Goal: Task Accomplishment & Management: Complete application form

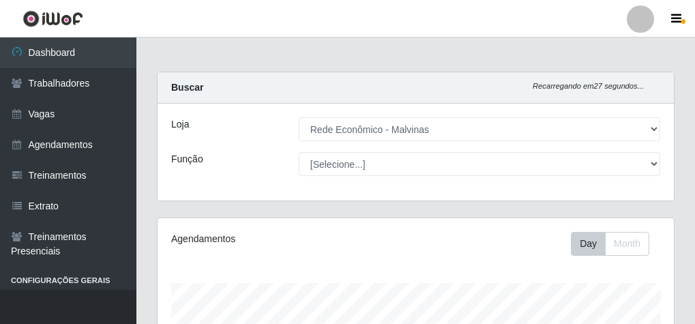
select select "194"
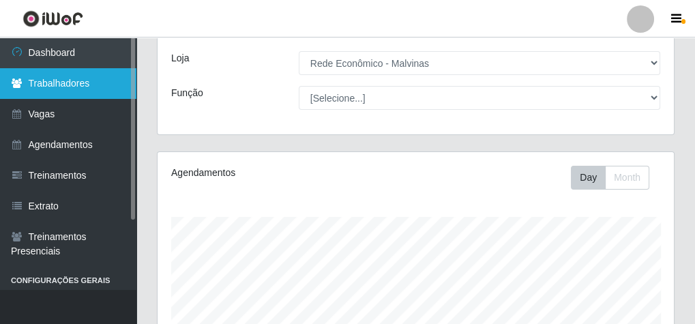
scroll to position [63, 0]
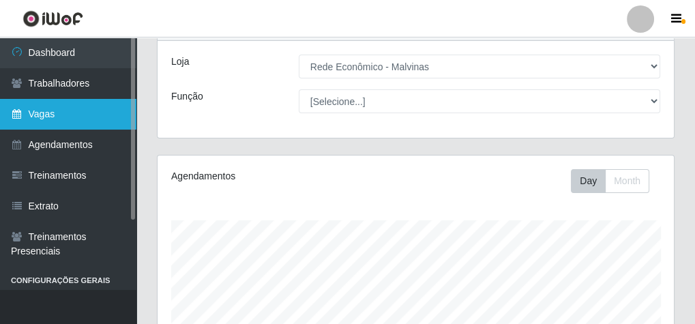
click at [89, 100] on link "Vagas" at bounding box center [68, 114] width 136 height 31
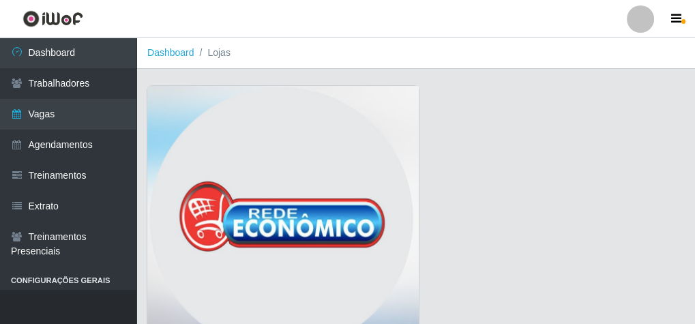
click at [245, 125] on img at bounding box center [282, 222] width 271 height 273
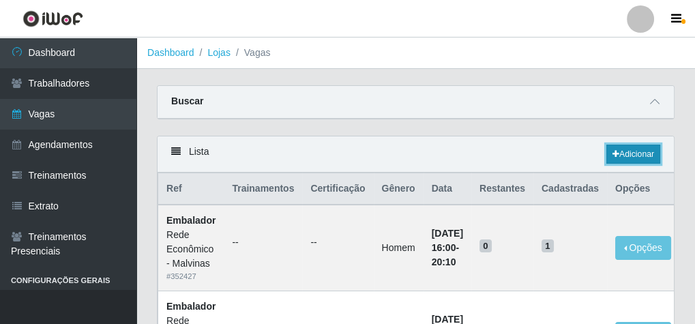
click at [625, 150] on link "Adicionar" at bounding box center [633, 154] width 54 height 19
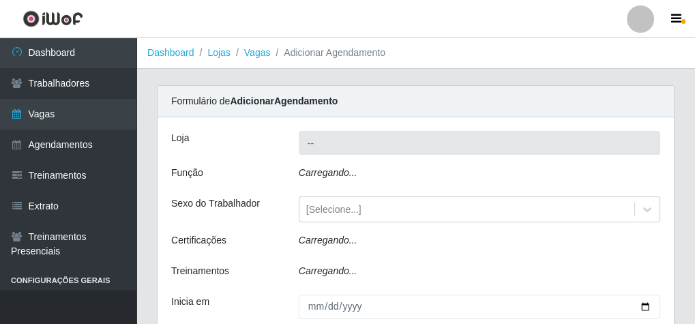
type input "Rede Econômico - Malvinas"
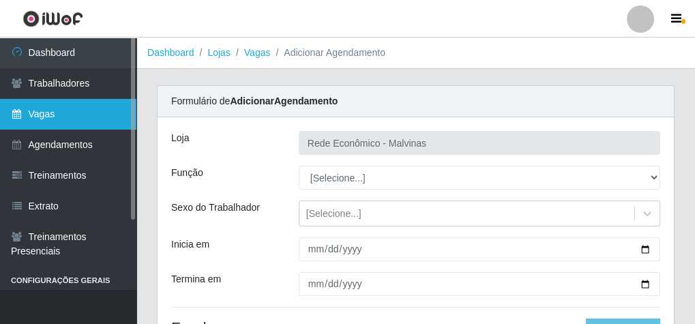
click at [87, 113] on link "Vagas" at bounding box center [68, 114] width 136 height 31
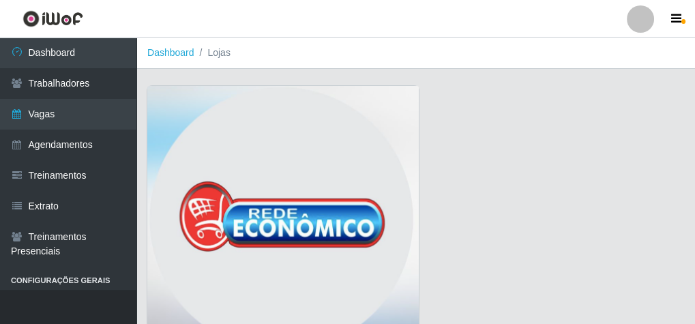
click at [295, 168] on img at bounding box center [282, 222] width 271 height 273
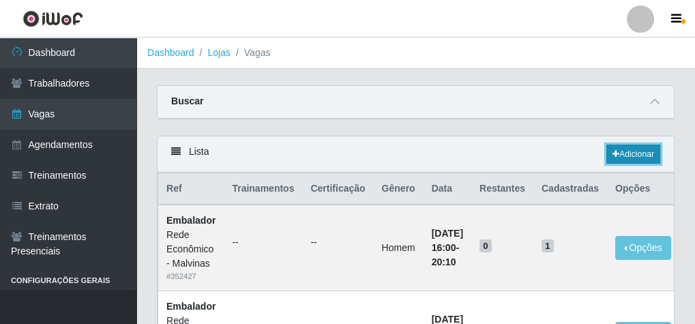
click at [644, 153] on link "Adicionar" at bounding box center [633, 154] width 54 height 19
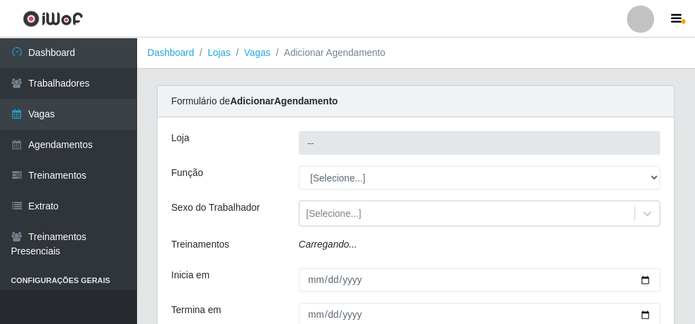
type input "Rede Econômico - Malvinas"
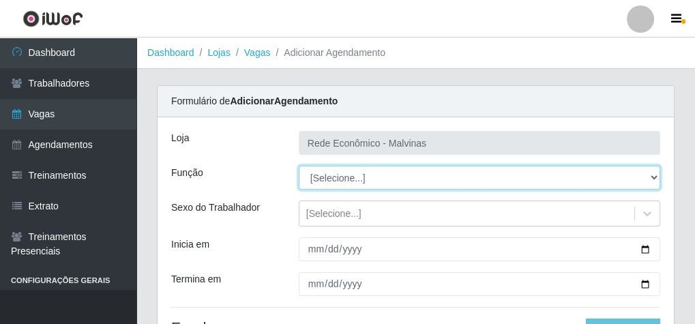
click at [329, 178] on select "[Selecione...] Embalador Embalador + Embalador ++ Operador de Caixa Operador de…" at bounding box center [479, 178] width 361 height 24
select select "1"
click at [299, 166] on select "[Selecione...] Embalador Embalador + Embalador ++ Operador de Caixa Operador de…" at bounding box center [479, 178] width 361 height 24
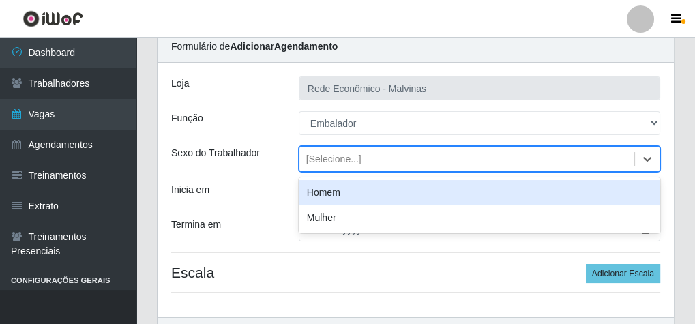
click at [331, 164] on div "[Selecione...]" at bounding box center [333, 159] width 55 height 14
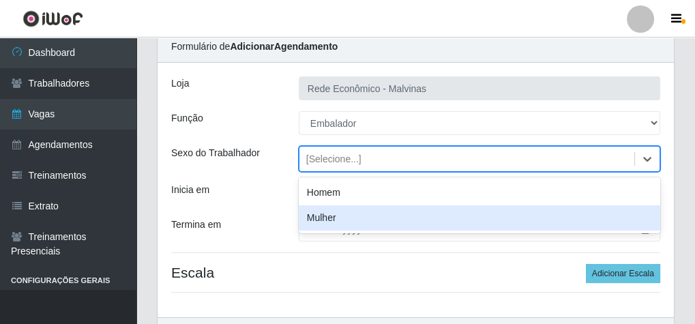
click at [331, 219] on div "Mulher" at bounding box center [479, 217] width 361 height 25
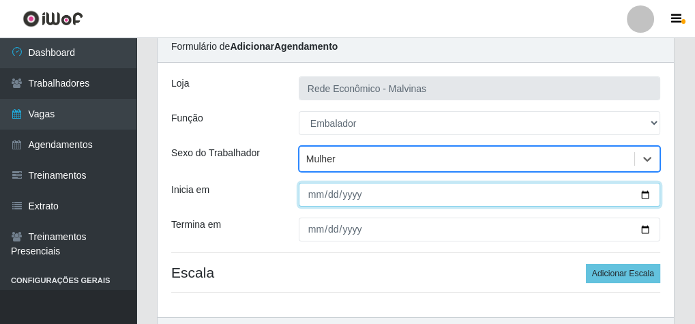
click at [300, 196] on input "Inicia em" at bounding box center [479, 195] width 361 height 24
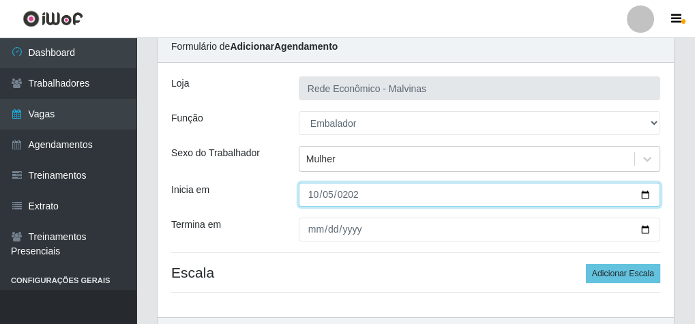
type input "[DATE]"
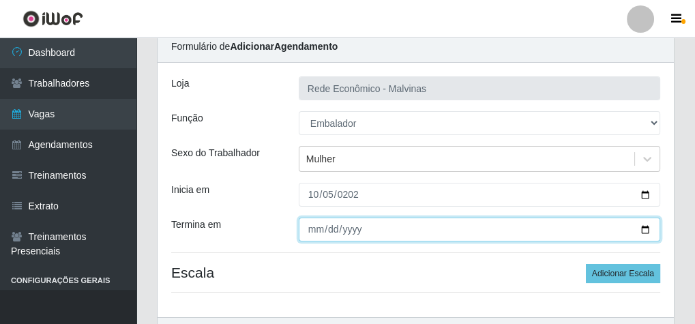
click at [318, 229] on input "Termina em" at bounding box center [479, 229] width 361 height 24
type input "[DATE]"
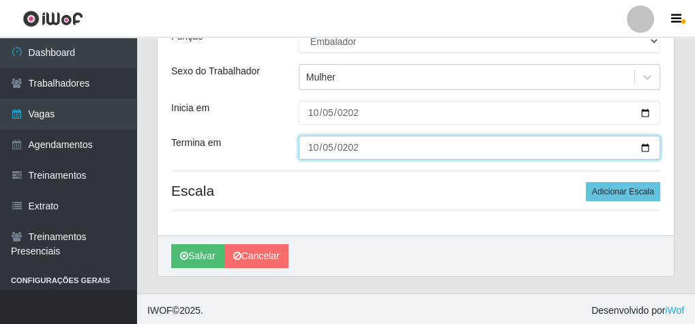
scroll to position [138, 0]
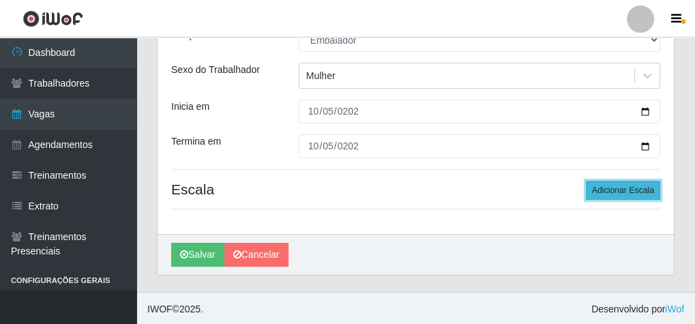
click at [622, 185] on button "Adicionar Escala" at bounding box center [623, 190] width 74 height 19
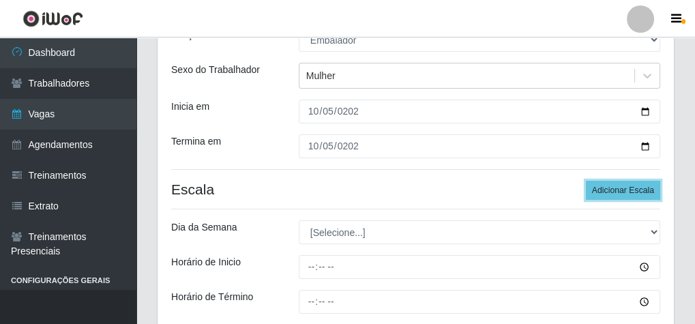
scroll to position [247, 0]
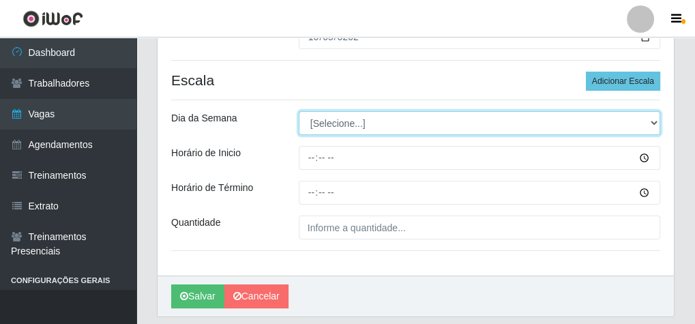
click at [324, 123] on select "[Selecione...] Segunda Terça Quarta Quinta Sexta Sábado Domingo" at bounding box center [479, 123] width 361 height 24
select select "0"
click at [299, 111] on select "[Selecione...] Segunda Terça Quarta Quinta Sexta Sábado Domingo" at bounding box center [479, 123] width 361 height 24
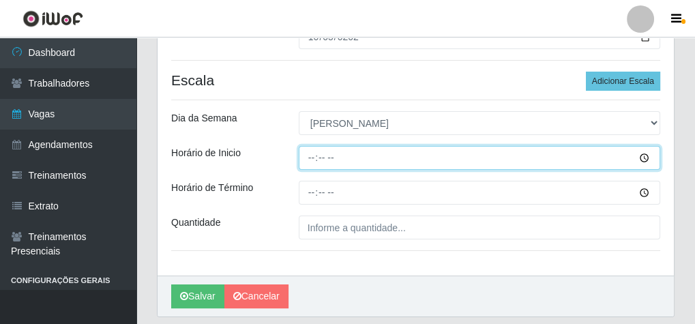
click at [315, 153] on input "Horário de Inicio" at bounding box center [479, 158] width 361 height 24
type input "07:30"
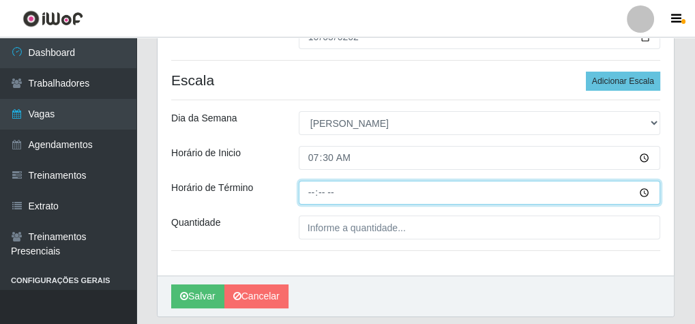
click at [307, 195] on input "Horário de Término" at bounding box center [479, 193] width 361 height 24
click at [314, 193] on input "13:30" at bounding box center [479, 193] width 361 height 24
type input "02:30"
type input "12:30"
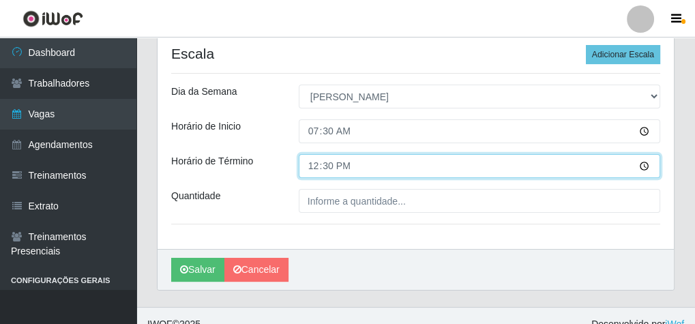
scroll to position [288, 0]
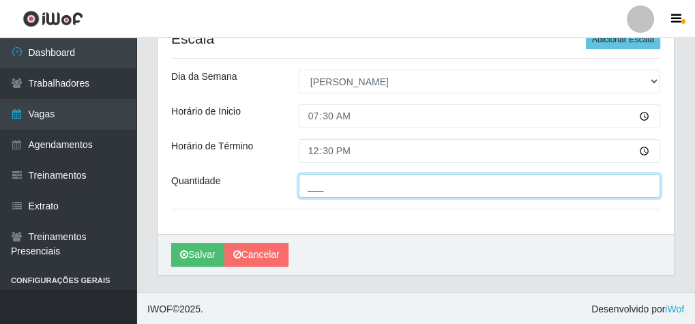
click at [326, 188] on input "___" at bounding box center [479, 186] width 361 height 24
type input "2__"
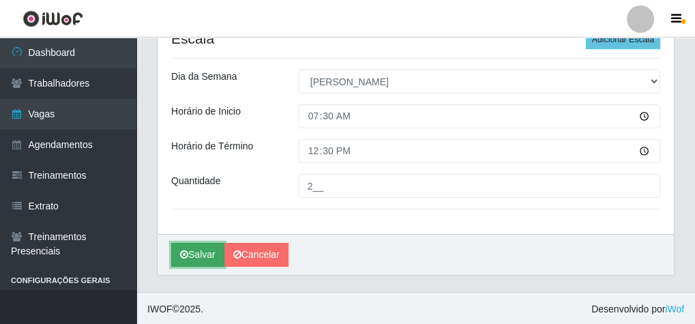
click at [201, 254] on button "Salvar" at bounding box center [197, 255] width 53 height 24
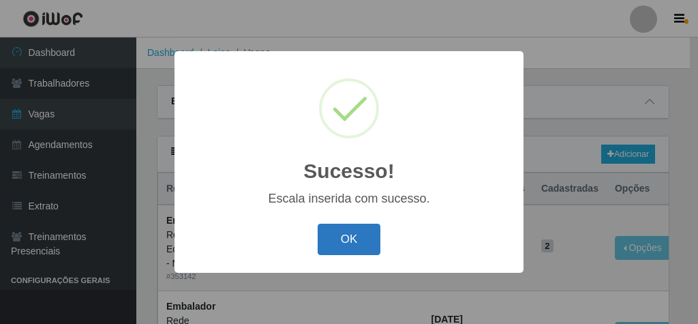
click at [328, 237] on button "OK" at bounding box center [349, 240] width 63 height 32
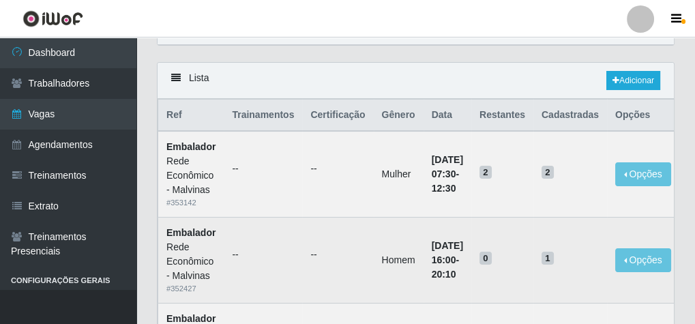
scroll to position [55, 0]
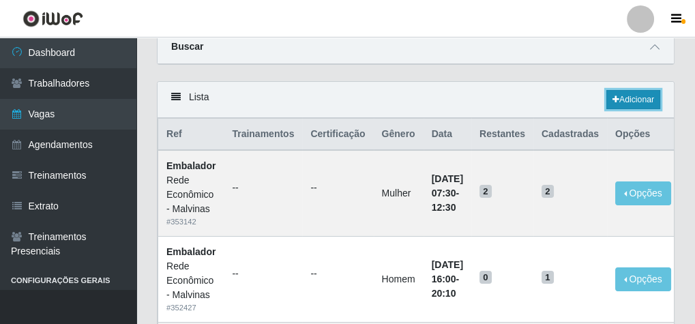
click at [638, 97] on link "Adicionar" at bounding box center [633, 99] width 54 height 19
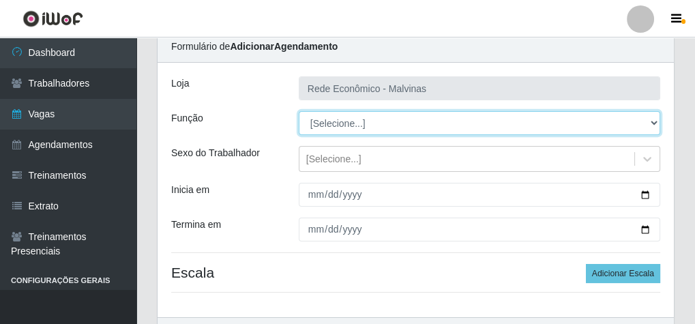
click at [348, 127] on select "[Selecione...] Embalador Embalador + Embalador ++ Operador de Caixa Operador de…" at bounding box center [479, 123] width 361 height 24
select select "1"
click at [299, 111] on select "[Selecione...] Embalador Embalador + Embalador ++ Operador de Caixa Operador de…" at bounding box center [479, 123] width 361 height 24
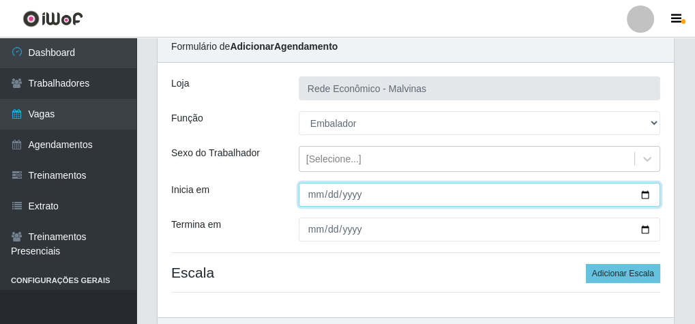
click at [316, 192] on input "Inicia em" at bounding box center [479, 195] width 361 height 24
type input "[DATE]"
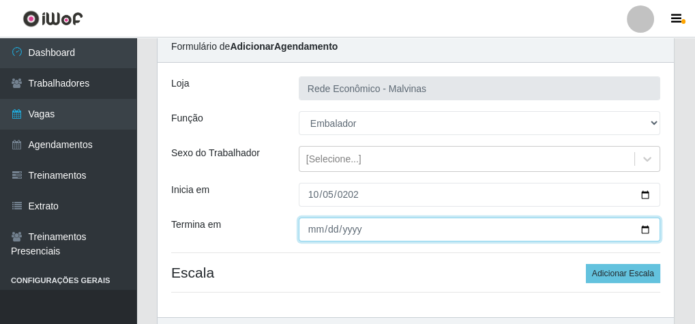
click at [312, 228] on input "Termina em" at bounding box center [479, 229] width 361 height 24
type input "[DATE]"
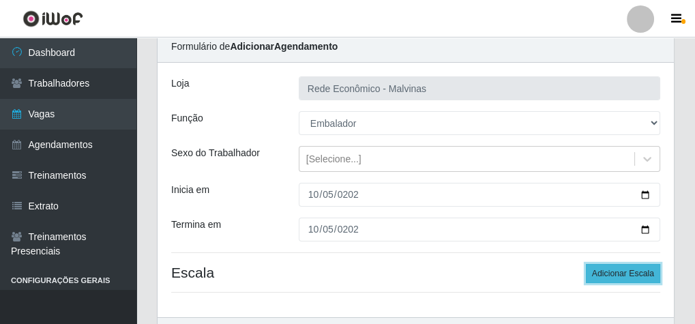
click at [631, 273] on button "Adicionar Escala" at bounding box center [623, 273] width 74 height 19
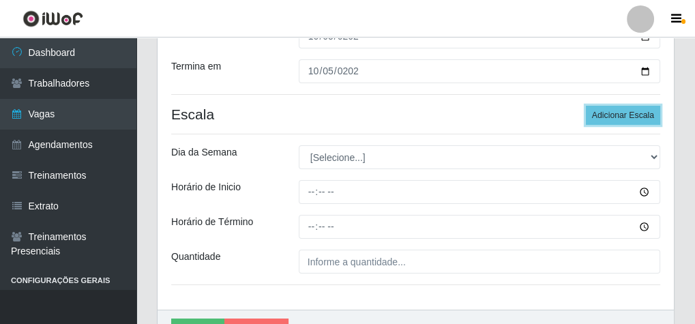
scroll to position [218, 0]
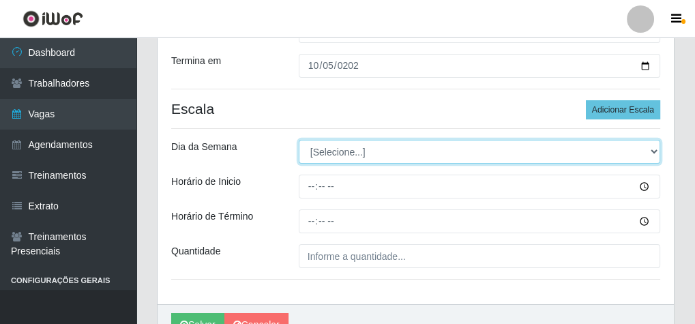
click at [316, 154] on select "[Selecione...] Segunda Terça Quarta Quinta Sexta Sábado Domingo" at bounding box center [479, 152] width 361 height 24
select select "0"
click at [299, 140] on select "[Selecione...] Segunda Terça Quarta Quinta Sexta Sábado Domingo" at bounding box center [479, 152] width 361 height 24
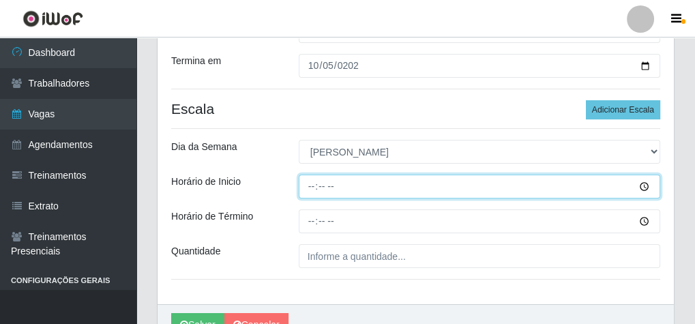
click at [304, 188] on input "Horário de Inicio" at bounding box center [479, 186] width 361 height 24
type input "08:30"
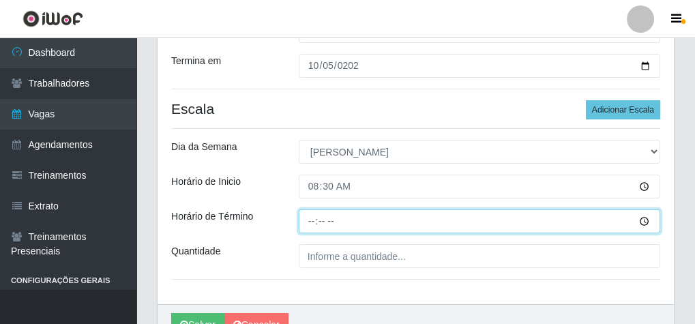
click at [308, 217] on input "Horário de Término" at bounding box center [479, 221] width 361 height 24
type input "13:00"
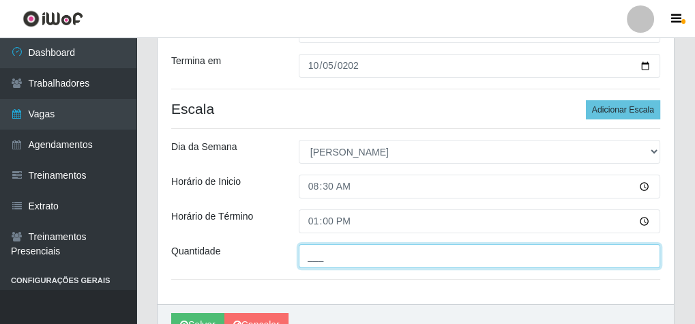
click at [328, 256] on input "___" at bounding box center [479, 256] width 361 height 24
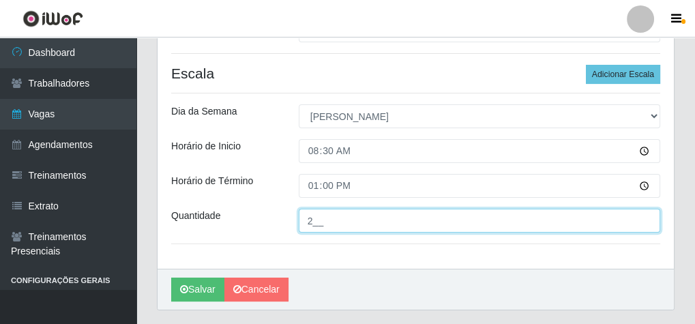
scroll to position [288, 0]
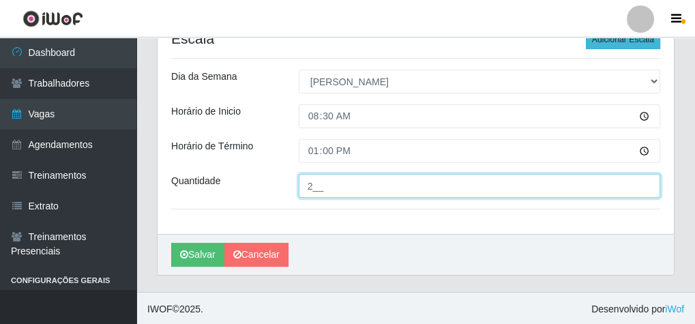
type input "2__"
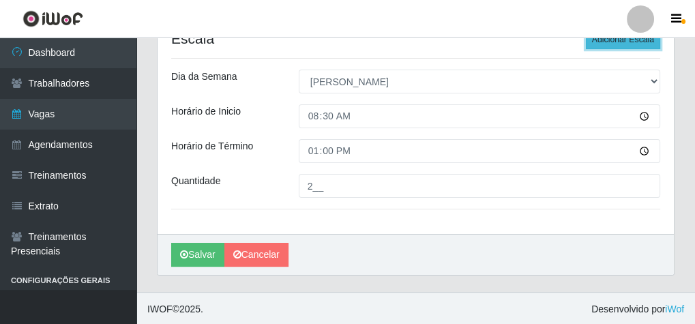
click at [619, 39] on button "Adicionar Escala" at bounding box center [623, 39] width 74 height 19
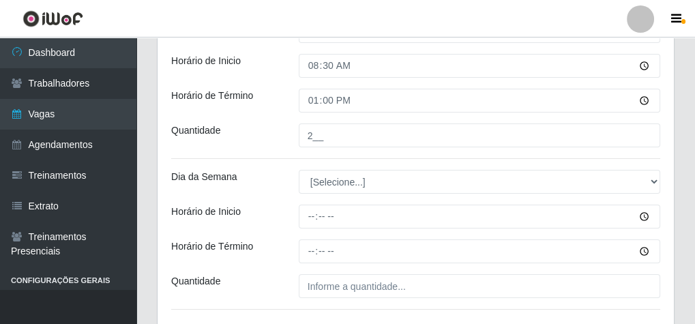
scroll to position [397, 0]
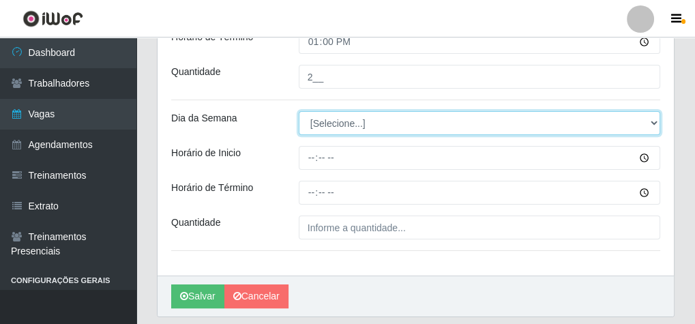
click at [350, 126] on select "[Selecione...] Segunda Terça Quarta Quinta Sexta Sábado Domingo" at bounding box center [479, 123] width 361 height 24
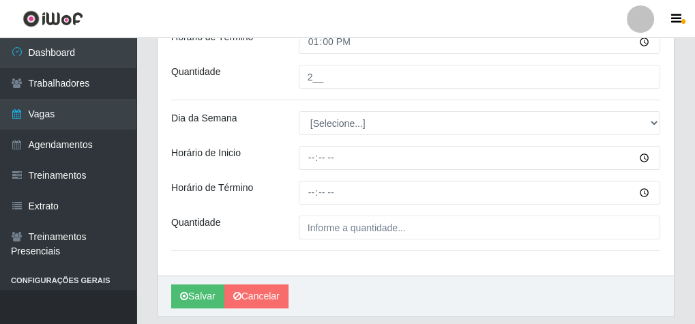
click at [329, 275] on div "[PERSON_NAME]" at bounding box center [415, 295] width 516 height 41
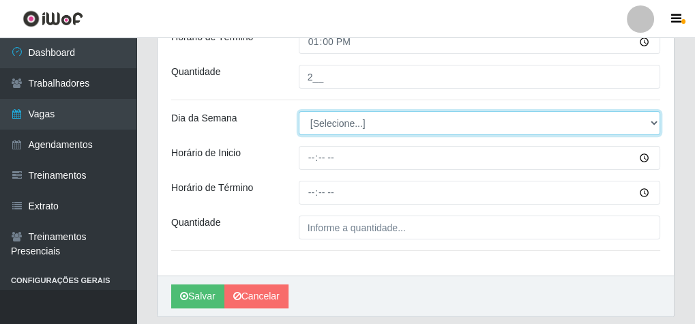
click at [348, 121] on select "[Selecione...] Segunda Terça Quarta Quinta Sexta Sábado Domingo" at bounding box center [479, 123] width 361 height 24
select select "0"
click at [299, 111] on select "[Selecione...] Segunda Terça Quarta Quinta Sexta Sábado Domingo" at bounding box center [479, 123] width 361 height 24
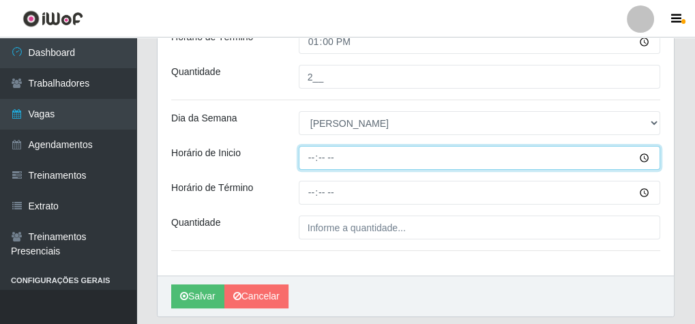
click at [307, 153] on input "Horário de Inicio" at bounding box center [479, 158] width 361 height 24
type input "09:00"
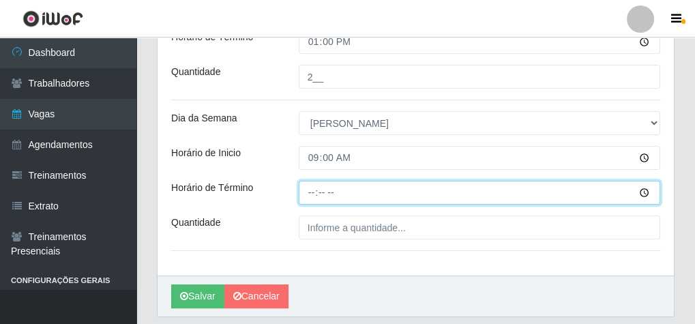
click at [315, 193] on input "Horário de Término" at bounding box center [479, 193] width 361 height 24
type input "13:00"
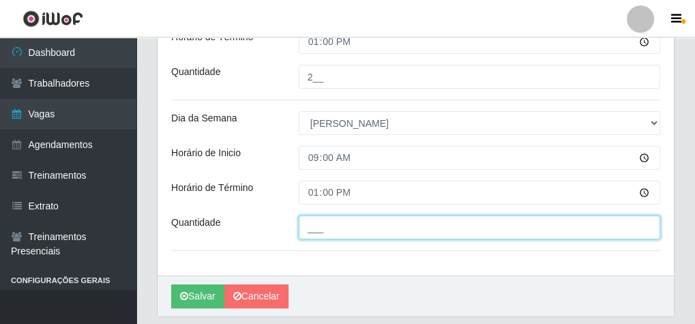
click at [320, 219] on input "___" at bounding box center [479, 227] width 361 height 24
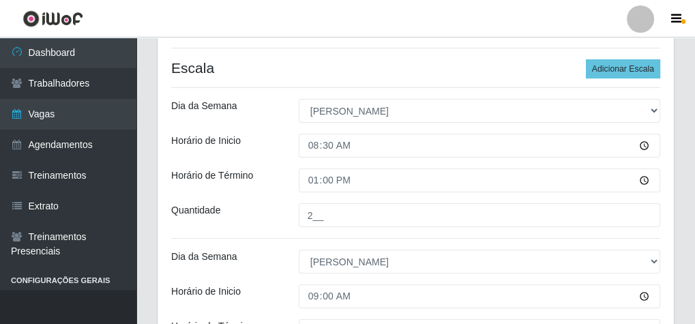
scroll to position [70, 0]
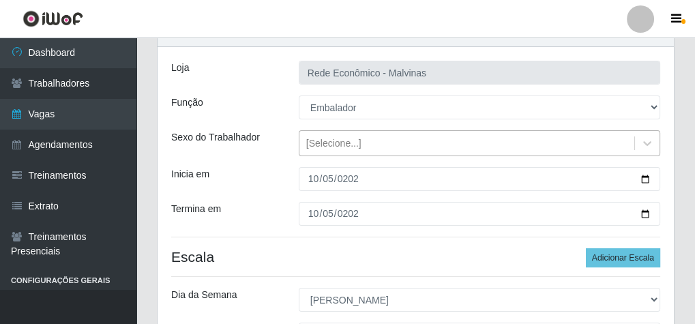
type input "1__"
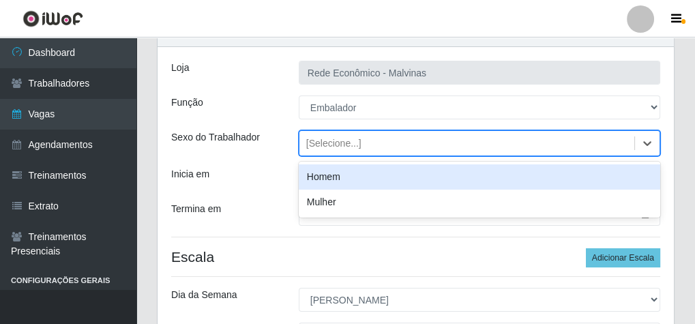
click at [369, 145] on div "[Selecione...]" at bounding box center [466, 143] width 335 height 22
click at [348, 184] on div "Homem" at bounding box center [479, 176] width 361 height 25
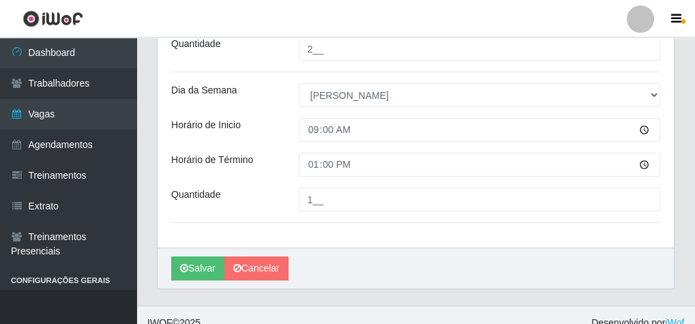
scroll to position [438, 0]
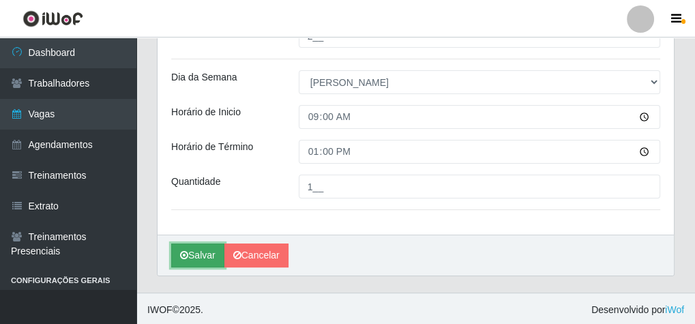
click at [188, 262] on button "Salvar" at bounding box center [197, 255] width 53 height 24
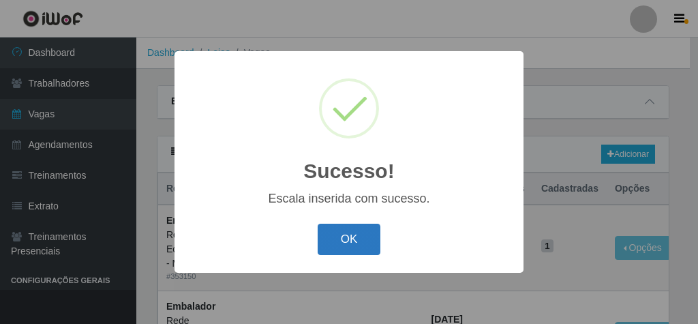
click at [365, 232] on button "OK" at bounding box center [349, 240] width 63 height 32
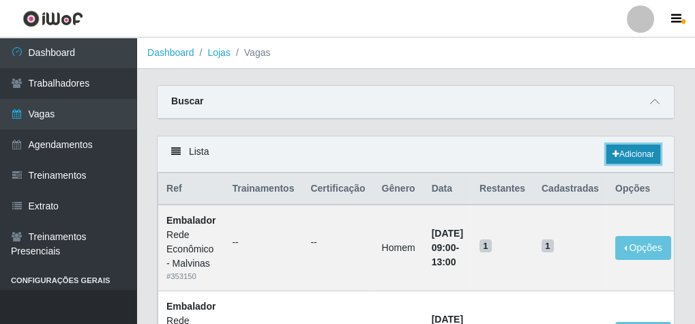
click at [612, 150] on icon at bounding box center [615, 154] width 7 height 8
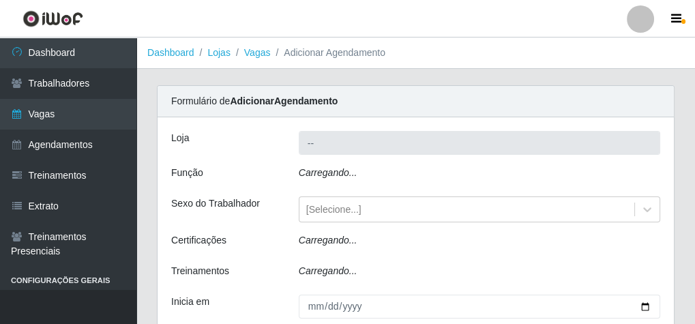
type input "Rede Econômico - Malvinas"
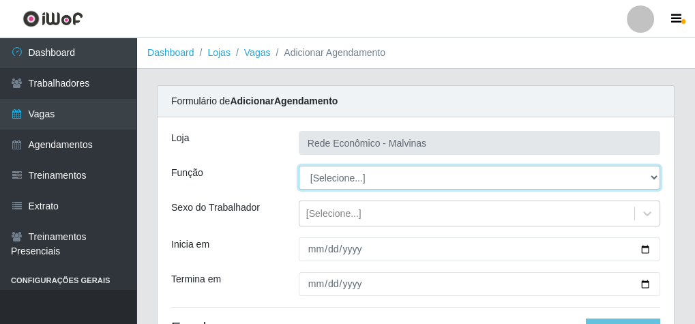
click at [344, 183] on select "[Selecione...] Embalador Embalador + Embalador ++ Operador de Caixa Operador de…" at bounding box center [479, 178] width 361 height 24
select select "1"
click at [299, 166] on select "[Selecione...] Embalador Embalador + Embalador ++ Operador de Caixa Operador de…" at bounding box center [479, 178] width 361 height 24
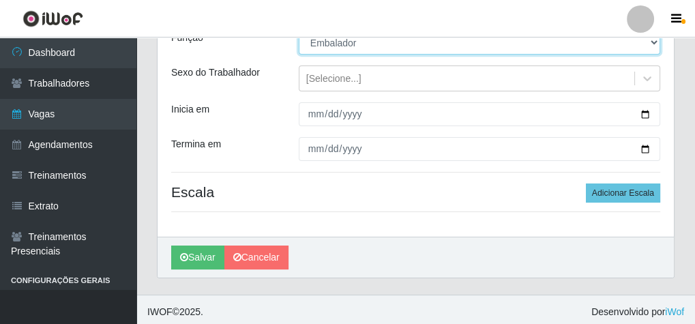
scroll to position [138, 0]
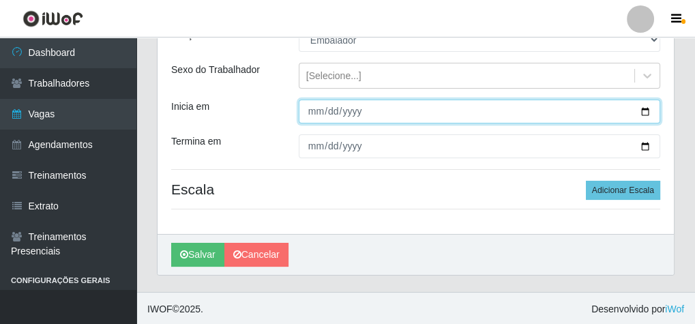
click at [306, 110] on input "Inicia em" at bounding box center [479, 112] width 361 height 24
type input "[DATE]"
click at [315, 112] on input "[DATE]" at bounding box center [479, 112] width 361 height 24
type input "[DATE]"
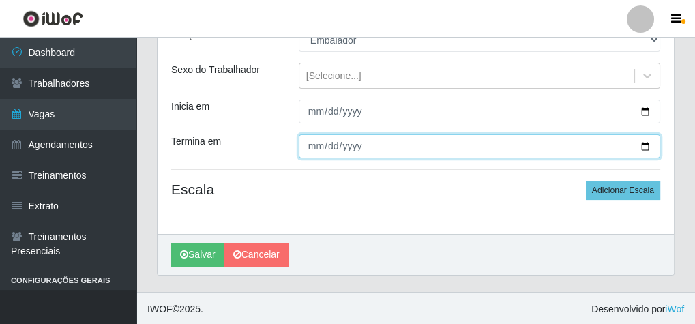
click at [316, 148] on input "Termina em" at bounding box center [479, 146] width 361 height 24
type input "[DATE]"
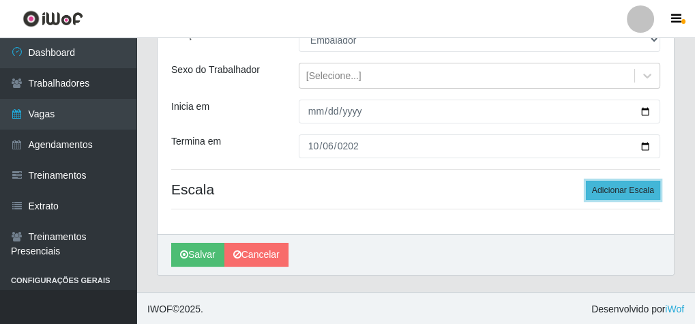
click at [638, 193] on button "Adicionar Escala" at bounding box center [623, 190] width 74 height 19
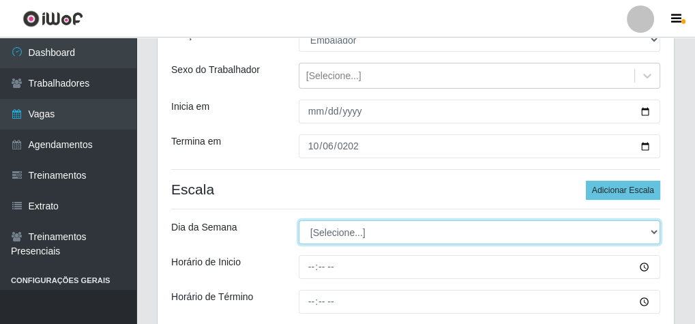
click at [307, 226] on select "[Selecione...] Segunda Terça Quarta Quinta Sexta Sábado Domingo" at bounding box center [479, 232] width 361 height 24
select select "1"
click at [299, 220] on select "[Selecione...] Segunda Terça Quarta Quinta Sexta Sábado Domingo" at bounding box center [479, 232] width 361 height 24
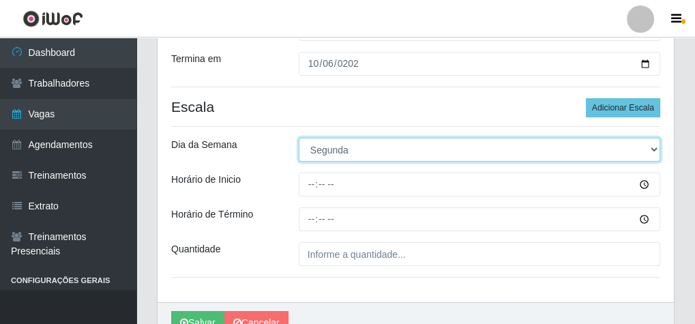
scroll to position [247, 0]
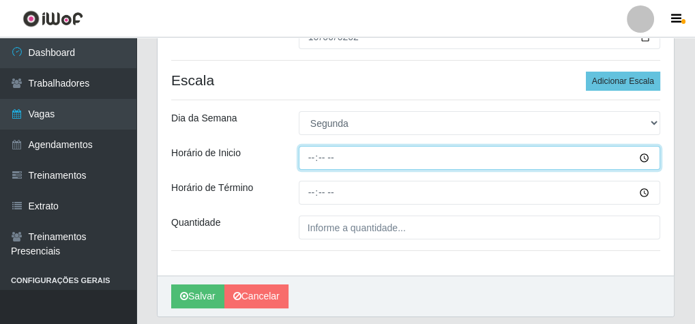
click at [311, 155] on input "Horário de Inicio" at bounding box center [479, 158] width 361 height 24
type input "07:30"
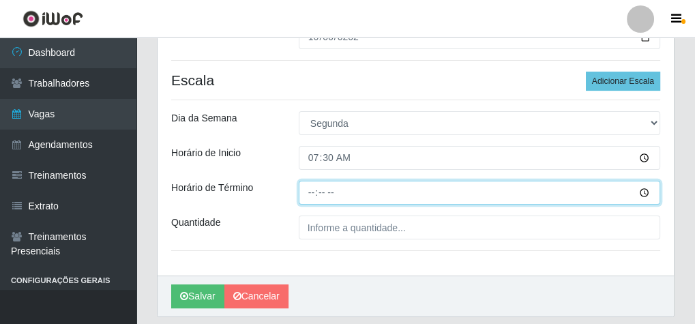
click at [309, 189] on input "Horário de Término" at bounding box center [479, 193] width 361 height 24
type input "13:30"
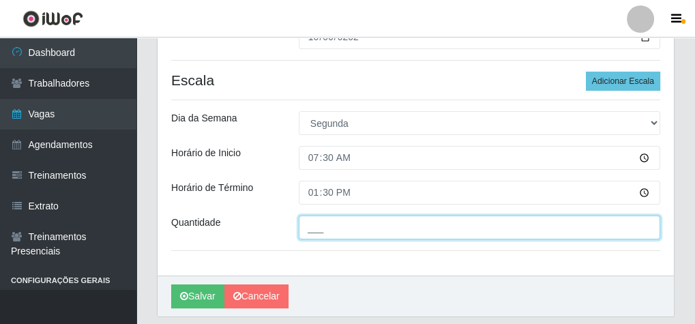
click at [325, 232] on input "___" at bounding box center [479, 227] width 361 height 24
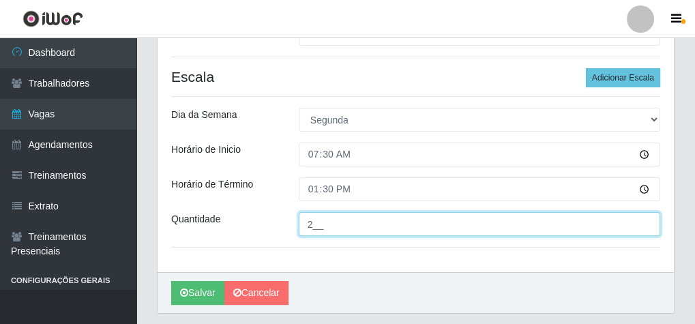
scroll to position [234, 0]
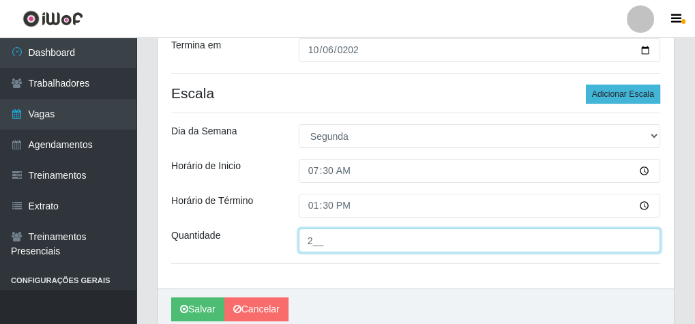
type input "2__"
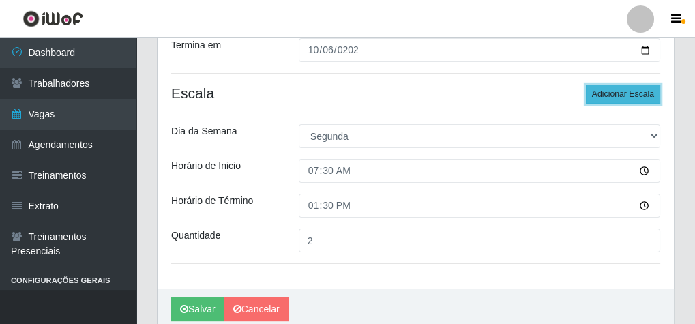
click at [645, 89] on button "Adicionar Escala" at bounding box center [623, 94] width 74 height 19
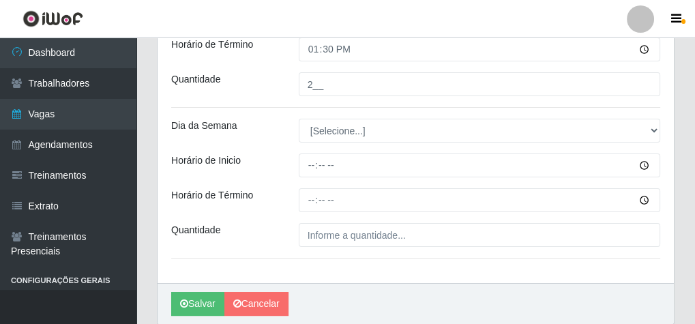
scroll to position [397, 0]
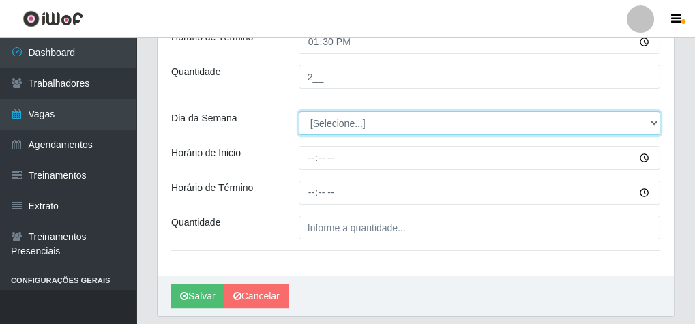
click at [354, 126] on select "[Selecione...] Segunda Terça Quarta Quinta Sexta Sábado Domingo" at bounding box center [479, 123] width 361 height 24
select select "1"
click at [299, 111] on select "[Selecione...] Segunda Terça Quarta Quinta Sexta Sábado Domingo" at bounding box center [479, 123] width 361 height 24
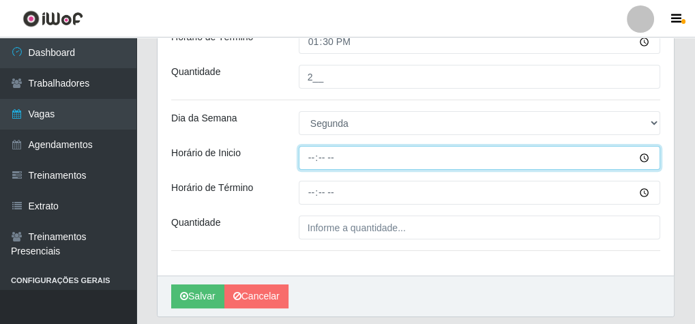
click at [309, 157] on input "Horário de Inicio" at bounding box center [479, 158] width 361 height 24
type input "15:00"
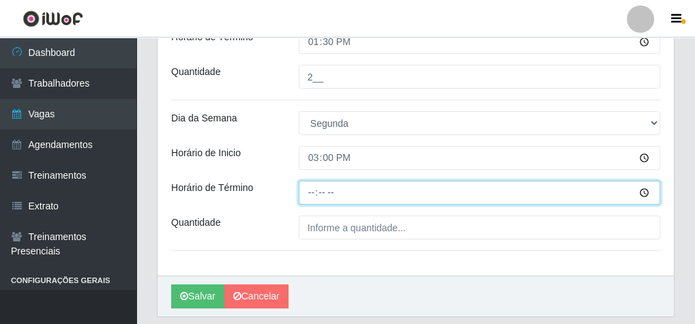
click at [311, 194] on input "Horário de Término" at bounding box center [479, 193] width 361 height 24
type input "20:00"
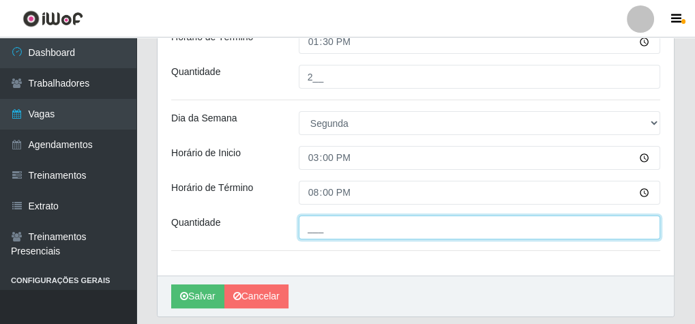
click at [346, 228] on input "___" at bounding box center [479, 227] width 361 height 24
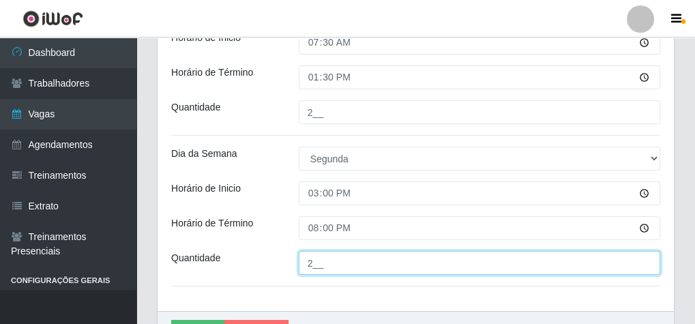
scroll to position [343, 0]
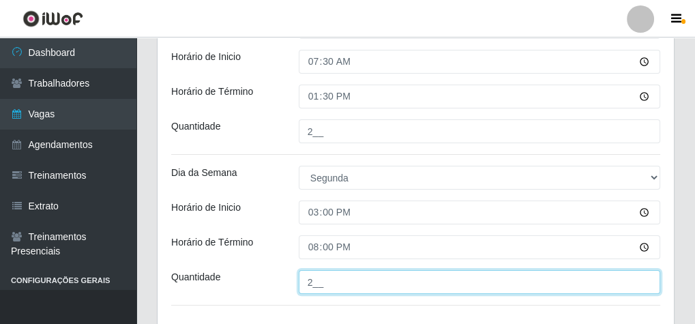
type input "___"
type input "1__"
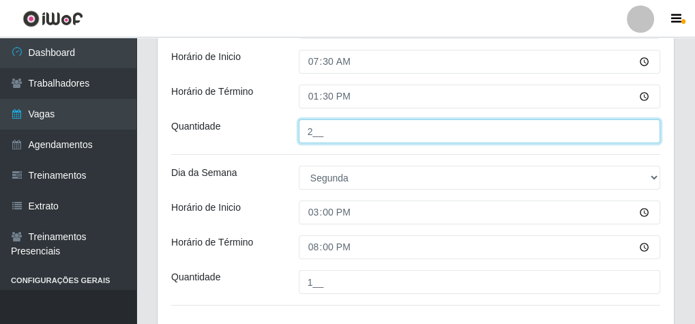
click at [329, 132] on input "2__" at bounding box center [479, 131] width 361 height 24
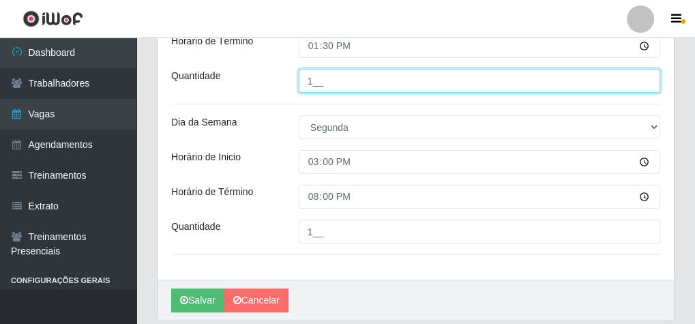
scroll to position [438, 0]
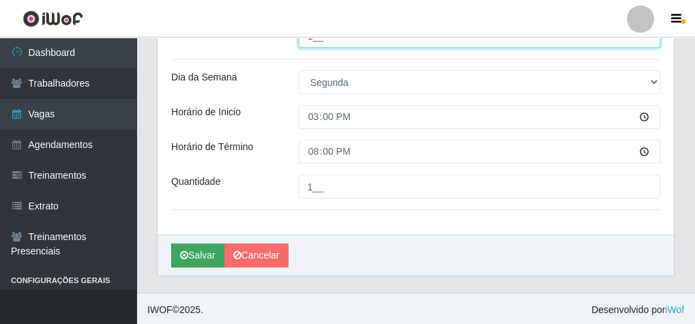
type input "1__"
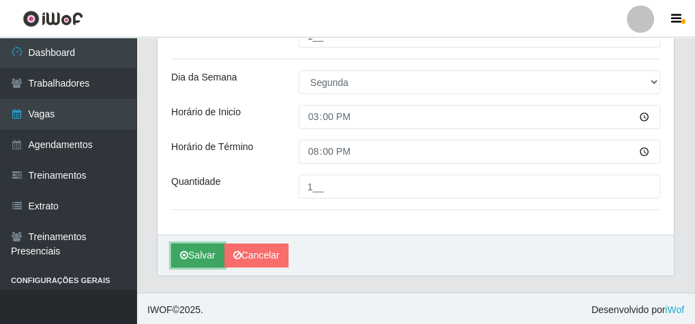
click at [196, 256] on button "Salvar" at bounding box center [197, 255] width 53 height 24
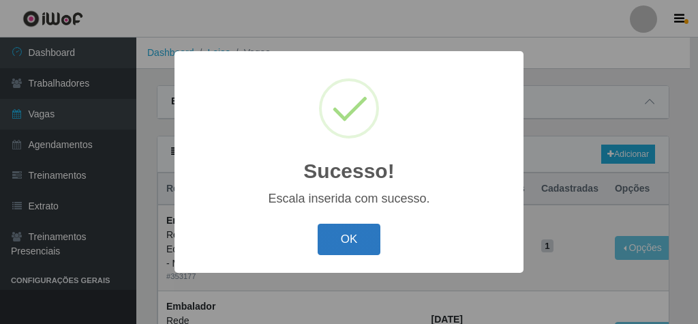
click at [339, 245] on button "OK" at bounding box center [349, 240] width 63 height 32
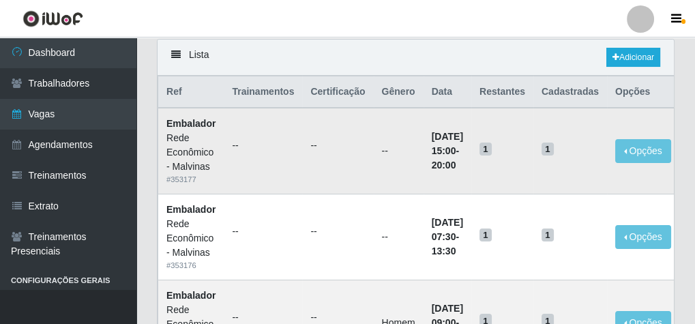
scroll to position [109, 0]
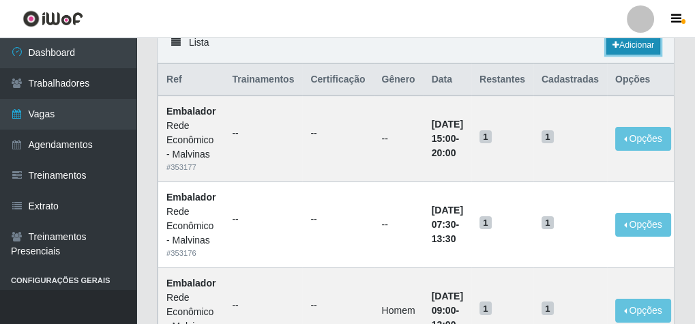
click at [646, 46] on link "Adicionar" at bounding box center [633, 44] width 54 height 19
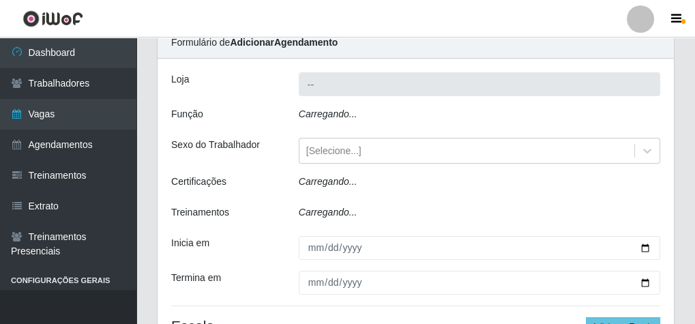
type input "Rede Econômico - Malvinas"
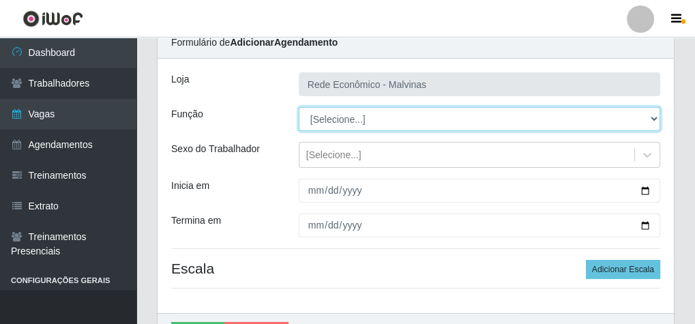
click at [331, 114] on select "[Selecione...] Embalador Embalador + Embalador ++ Operador de Caixa Operador de…" at bounding box center [479, 119] width 361 height 24
select select "1"
click at [299, 107] on select "[Selecione...] Embalador Embalador + Embalador ++ Operador de Caixa Operador de…" at bounding box center [479, 119] width 361 height 24
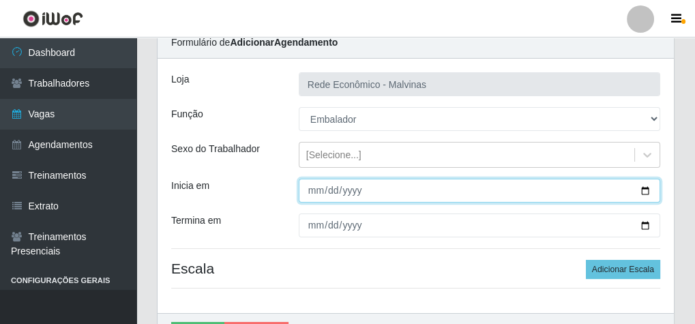
click at [311, 184] on input "Inicia em" at bounding box center [479, 191] width 361 height 24
type input "[DATE]"
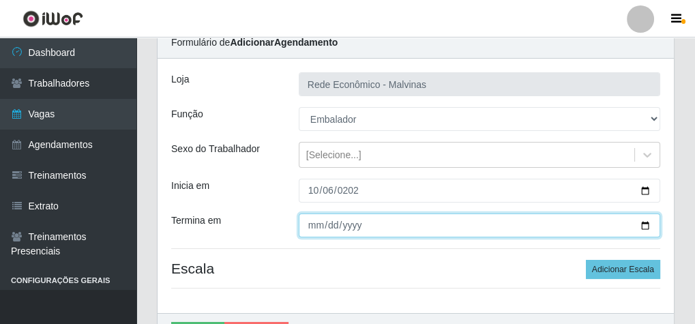
click at [312, 229] on input "Termina em" at bounding box center [479, 225] width 361 height 24
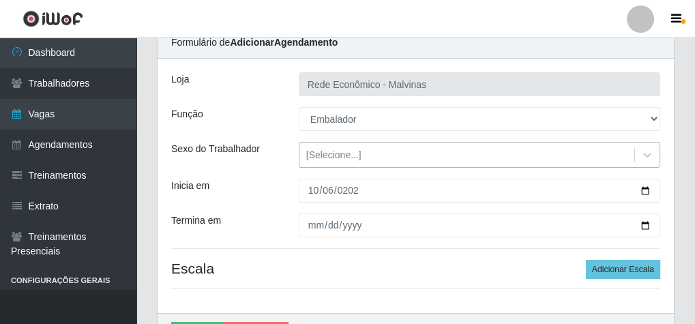
click at [334, 152] on div "[Selecione...]" at bounding box center [333, 155] width 55 height 14
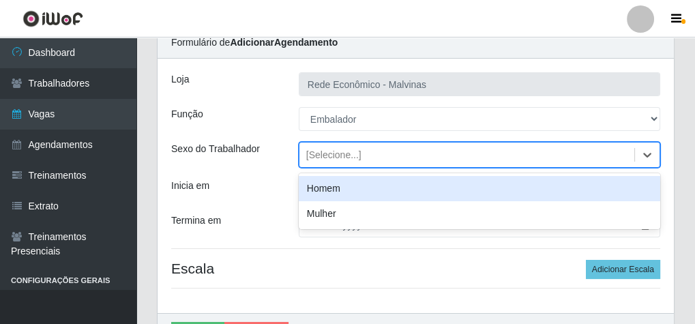
click at [327, 192] on div "Homem" at bounding box center [479, 188] width 361 height 25
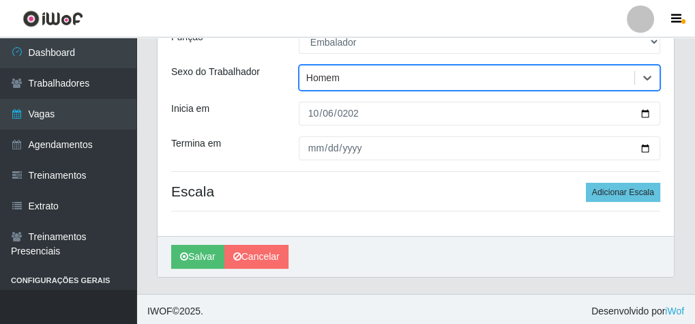
scroll to position [138, 0]
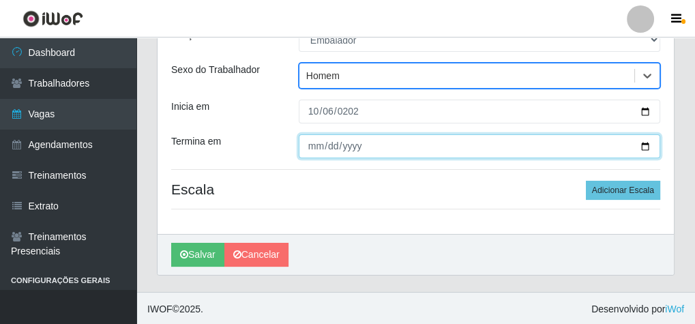
click at [317, 147] on input "Termina em" at bounding box center [479, 146] width 361 height 24
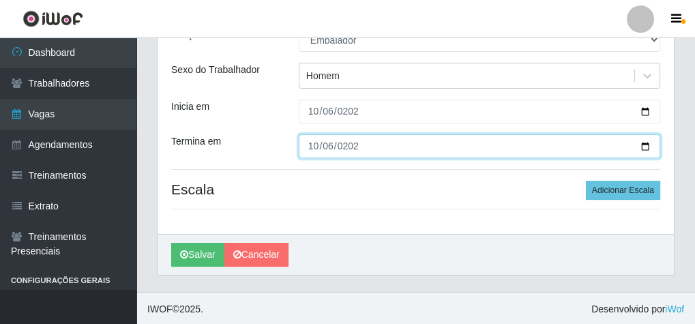
type input "[DATE]"
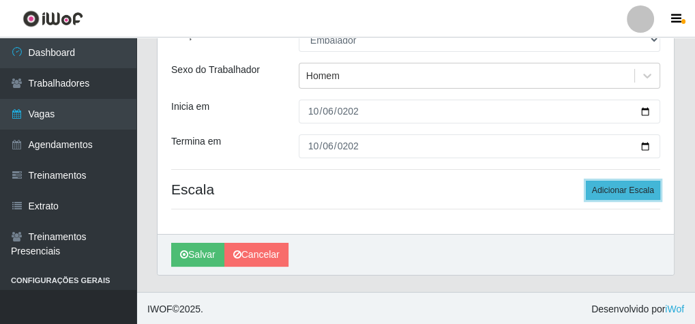
click at [619, 196] on button "Adicionar Escala" at bounding box center [623, 190] width 74 height 19
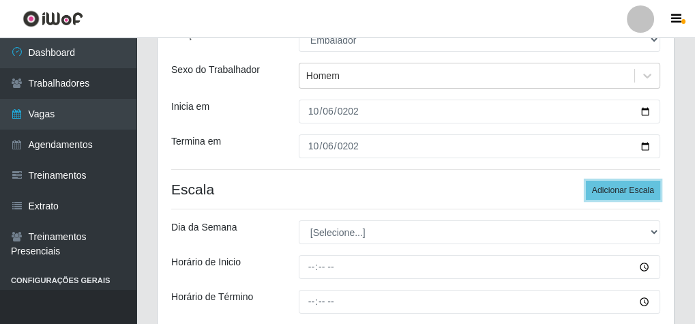
scroll to position [247, 0]
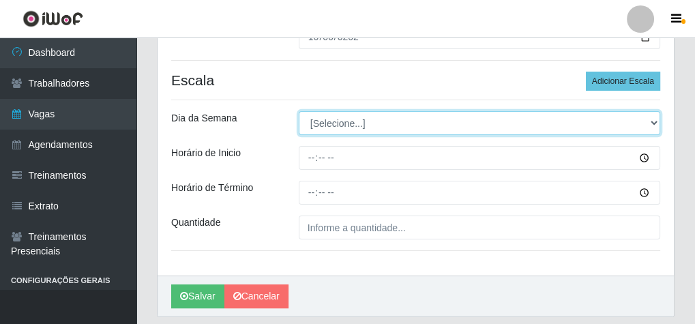
click at [331, 125] on select "[Selecione...] Segunda Terça Quarta Quinta Sexta Sábado Domingo" at bounding box center [479, 123] width 361 height 24
select select "1"
click at [299, 111] on select "[Selecione...] Segunda Terça Quarta Quinta Sexta Sábado Domingo" at bounding box center [479, 123] width 361 height 24
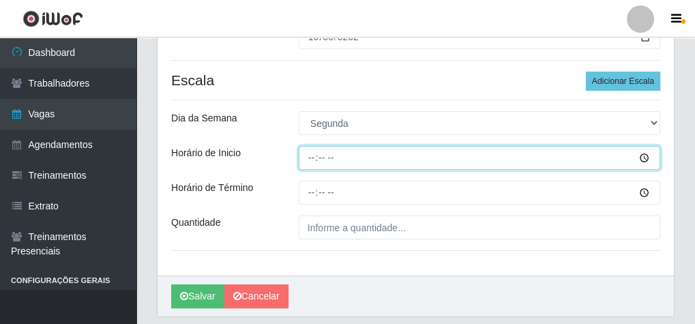
click at [315, 153] on input "Horário de Inicio" at bounding box center [479, 158] width 361 height 24
type input "08:30"
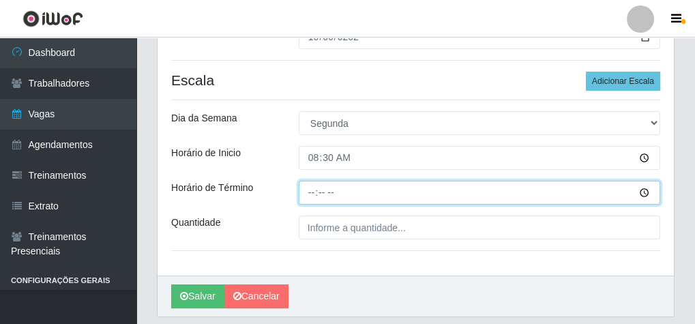
click at [311, 193] on input "Horário de Término" at bounding box center [479, 193] width 361 height 24
click at [312, 189] on input "13:30" at bounding box center [479, 193] width 361 height 24
type input "14:30"
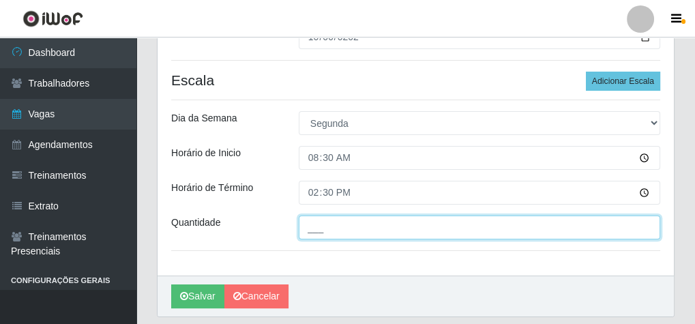
click at [340, 232] on input "___" at bounding box center [479, 227] width 361 height 24
type input "1__"
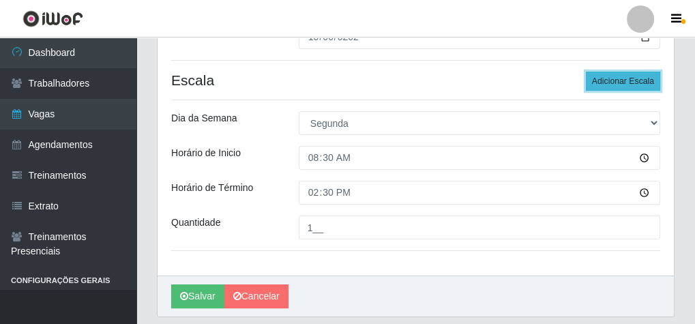
click at [613, 76] on button "Adicionar Escala" at bounding box center [623, 81] width 74 height 19
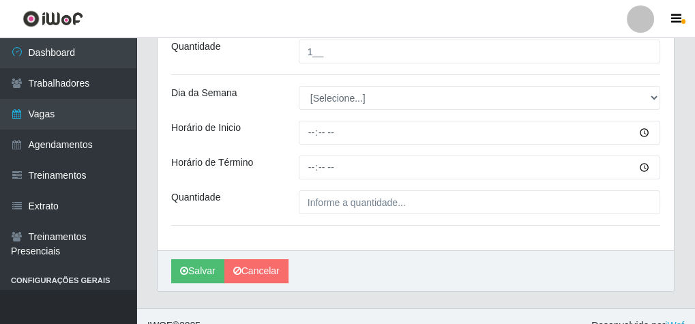
scroll to position [438, 0]
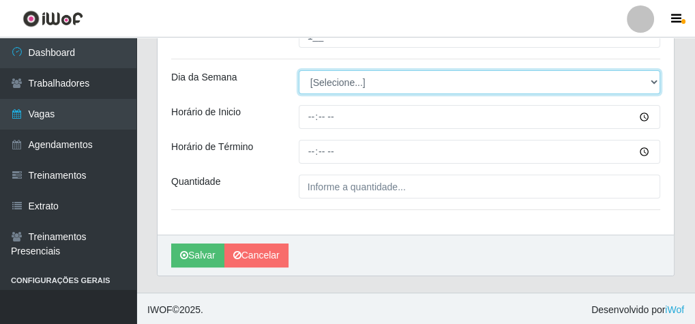
click at [335, 84] on select "[Selecione...] Segunda Terça Quarta Quinta Sexta Sábado Domingo" at bounding box center [479, 82] width 361 height 24
select select "1"
click at [299, 70] on select "[Selecione...] Segunda Terça Quarta Quinta Sexta Sábado Domingo" at bounding box center [479, 82] width 361 height 24
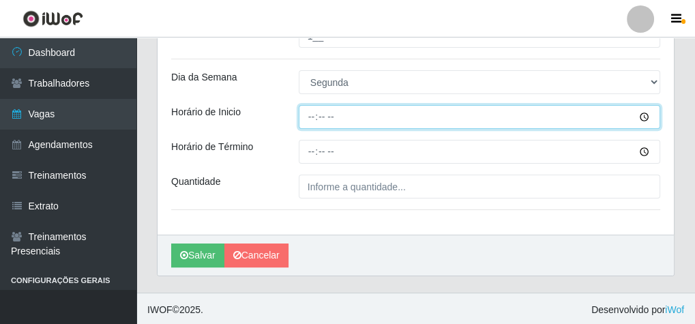
click at [314, 114] on input "Horário de Inicio" at bounding box center [479, 117] width 361 height 24
type input "14:00"
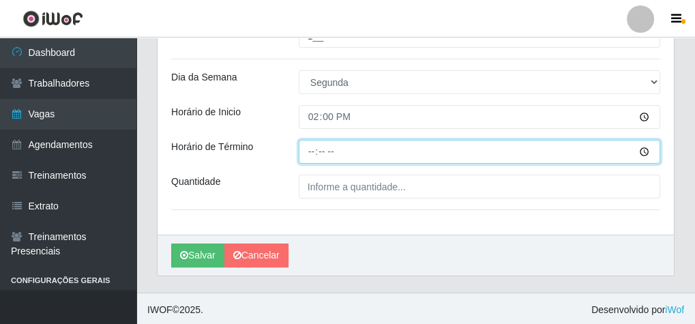
click at [309, 153] on input "Horário de Término" at bounding box center [479, 152] width 361 height 24
type input "20:00"
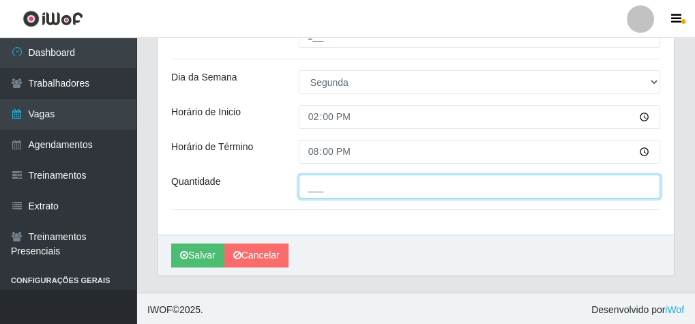
click at [323, 186] on input "___" at bounding box center [479, 186] width 361 height 24
type input "2__"
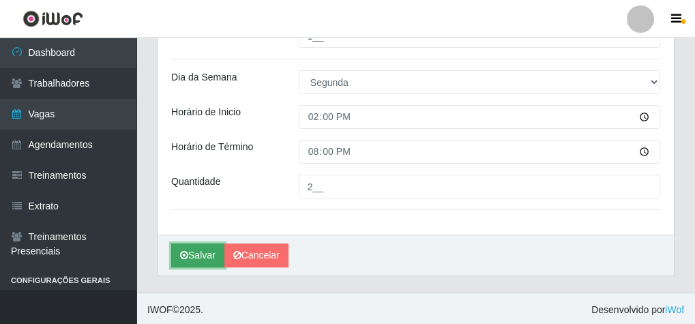
click at [195, 259] on button "Salvar" at bounding box center [197, 255] width 53 height 24
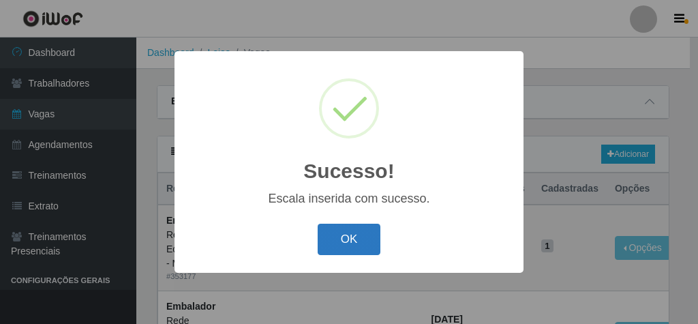
click at [376, 254] on button "OK" at bounding box center [349, 240] width 63 height 32
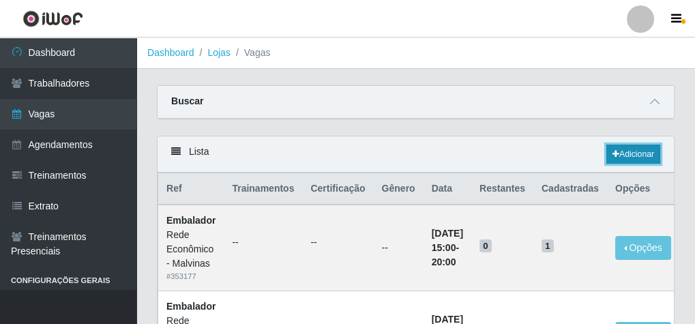
click at [619, 149] on link "Adicionar" at bounding box center [633, 154] width 54 height 19
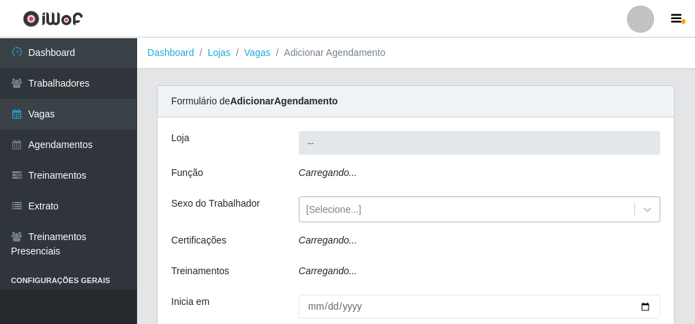
type input "Rede Econômico - Malvinas"
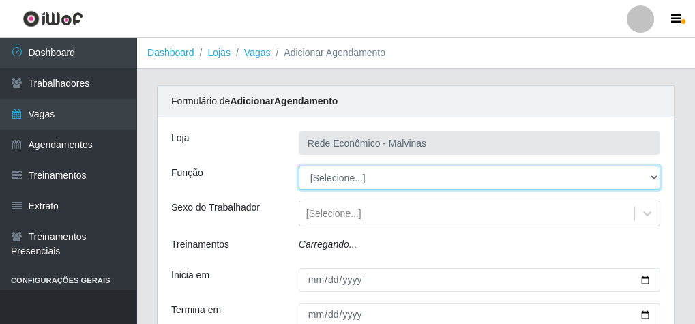
click at [324, 174] on select "[Selecione...] Embalador Embalador + Embalador ++ Operador de Caixa Operador de…" at bounding box center [479, 178] width 361 height 24
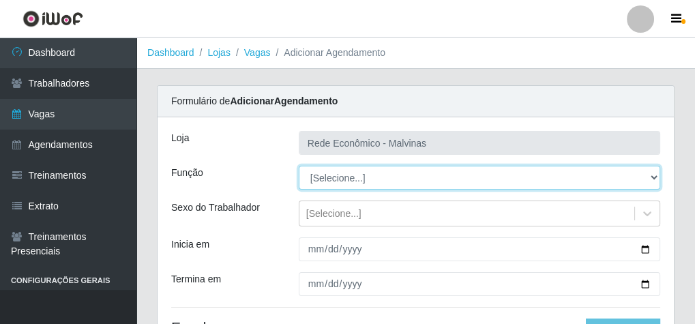
select select "1"
click at [299, 166] on select "[Selecione...] Embalador Embalador + Embalador ++ Operador de Caixa Operador de…" at bounding box center [479, 178] width 361 height 24
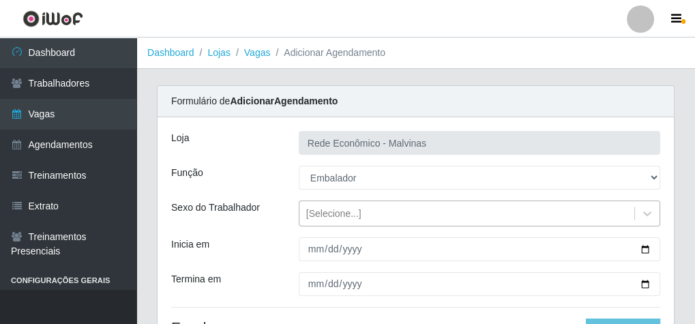
click at [311, 215] on div "[Selecione...]" at bounding box center [333, 214] width 55 height 14
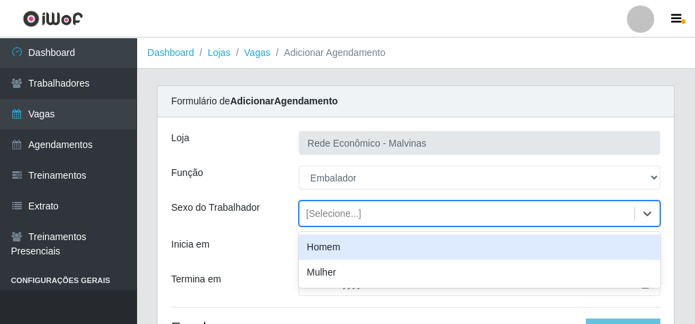
click at [312, 247] on div "Homem" at bounding box center [479, 246] width 361 height 25
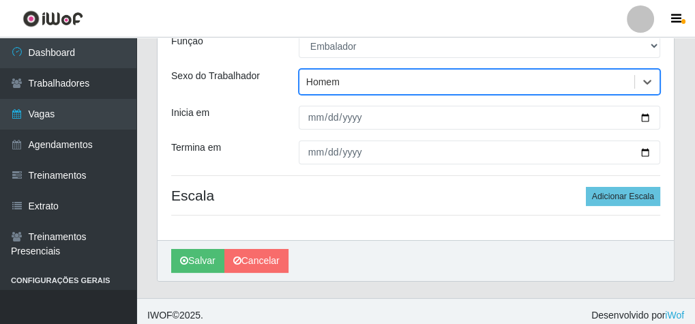
scroll to position [138, 0]
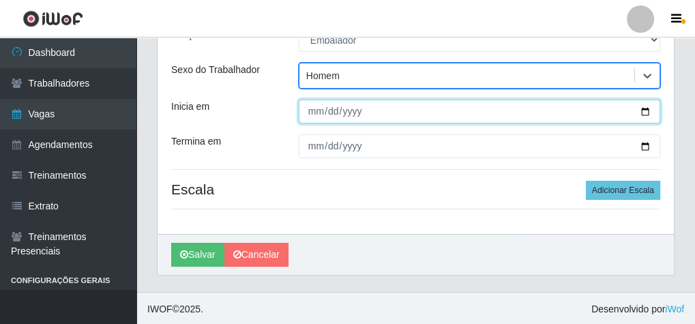
click at [311, 106] on input "Inicia em" at bounding box center [479, 112] width 361 height 24
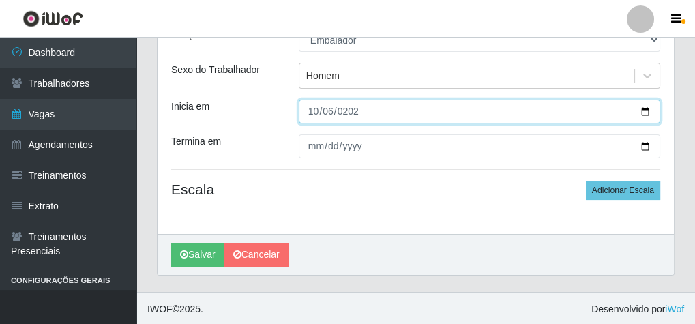
type input "[DATE]"
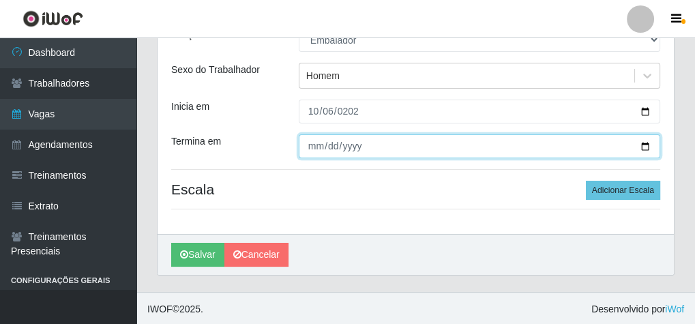
click at [311, 140] on input "Termina em" at bounding box center [479, 146] width 361 height 24
type input "[DATE]"
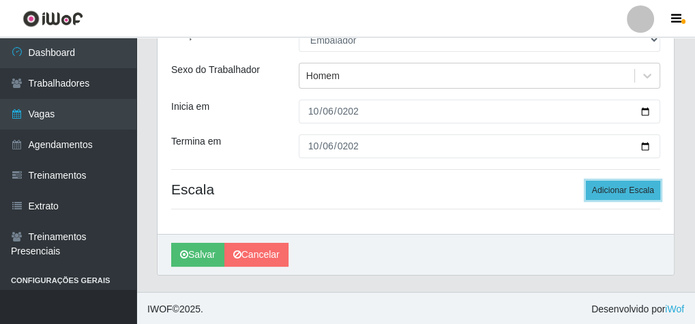
click at [645, 181] on button "Adicionar Escala" at bounding box center [623, 190] width 74 height 19
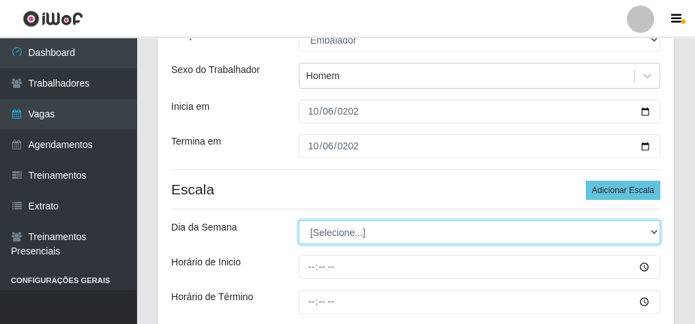
click at [349, 234] on select "[Selecione...] Segunda Terça Quarta Quinta Sexta Sábado Domingo" at bounding box center [479, 232] width 361 height 24
select select "1"
click at [299, 220] on select "[Selecione...] Segunda Terça Quarta Quinta Sexta Sábado Domingo" at bounding box center [479, 232] width 361 height 24
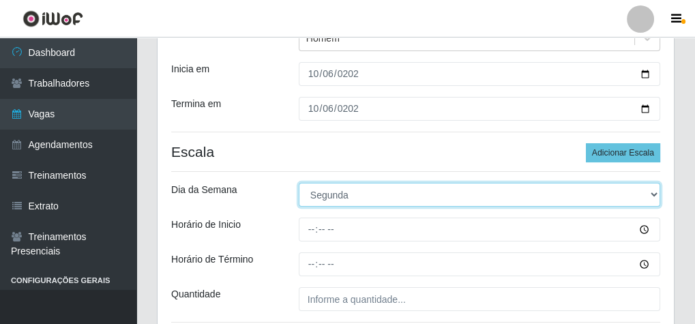
scroll to position [288, 0]
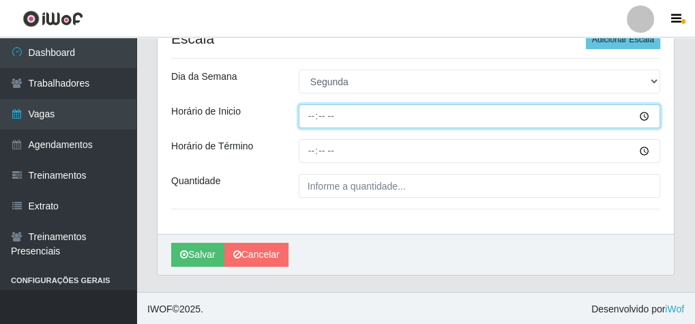
click at [311, 117] on input "Horário de Inicio" at bounding box center [479, 116] width 361 height 24
type input "07:30"
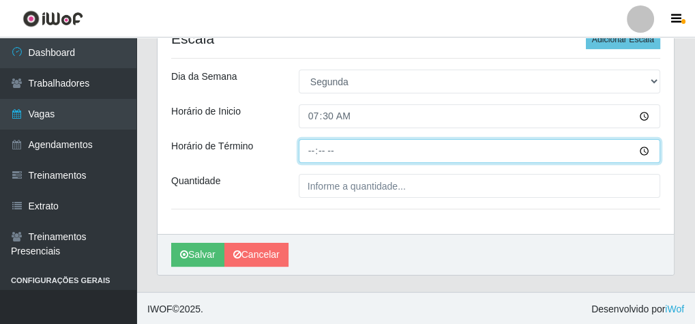
click at [311, 151] on input "Horário de Término" at bounding box center [479, 151] width 361 height 24
type input "13:30"
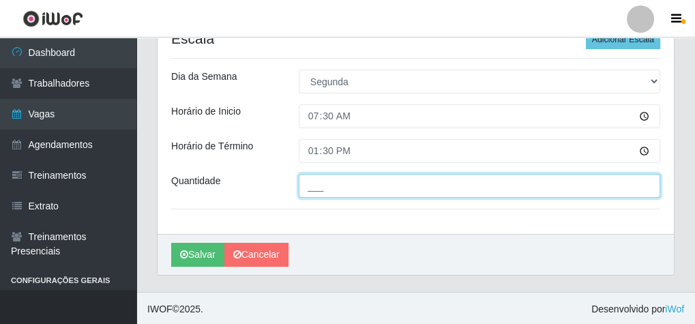
click at [328, 185] on input "___" at bounding box center [479, 186] width 361 height 24
type input "1__"
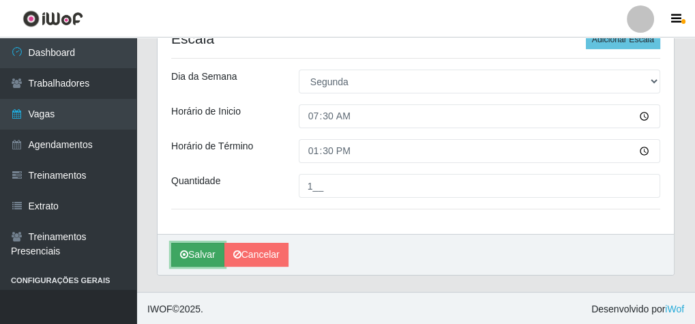
click at [199, 257] on button "Salvar" at bounding box center [197, 255] width 53 height 24
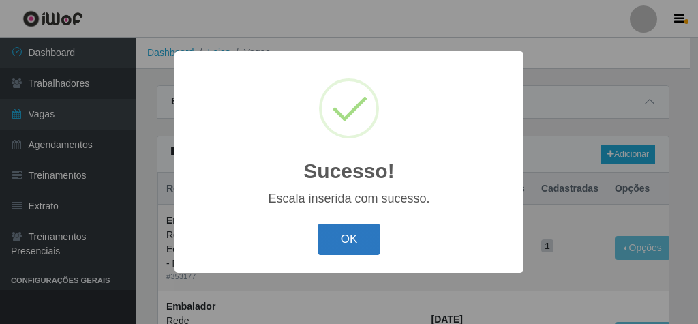
click at [369, 237] on button "OK" at bounding box center [349, 240] width 63 height 32
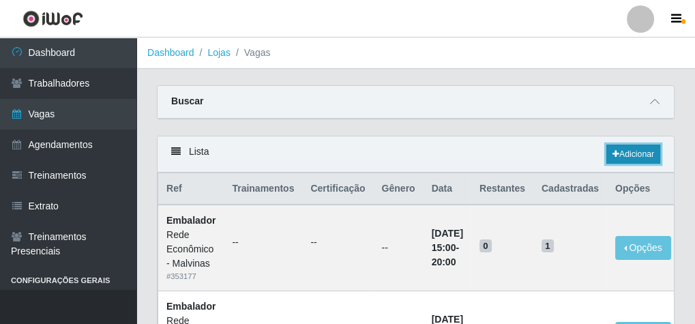
click at [642, 149] on link "Adicionar" at bounding box center [633, 154] width 54 height 19
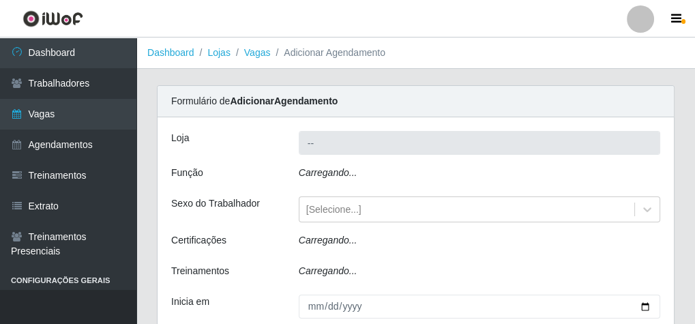
type input "Rede Econômico - Malvinas"
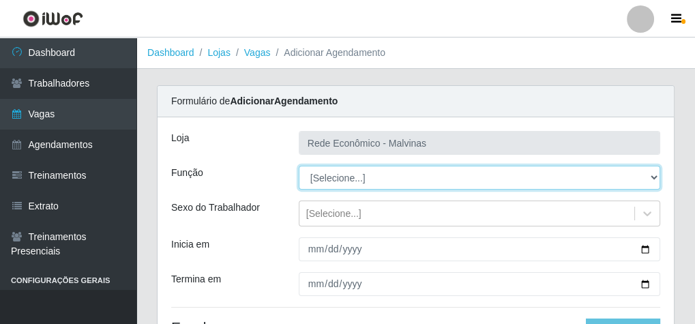
click at [341, 176] on select "[Selecione...] Embalador Embalador + Embalador ++ Operador de Caixa Operador de…" at bounding box center [479, 178] width 361 height 24
select select "1"
click at [299, 166] on select "[Selecione...] Embalador Embalador + Embalador ++ Operador de Caixa Operador de…" at bounding box center [479, 178] width 361 height 24
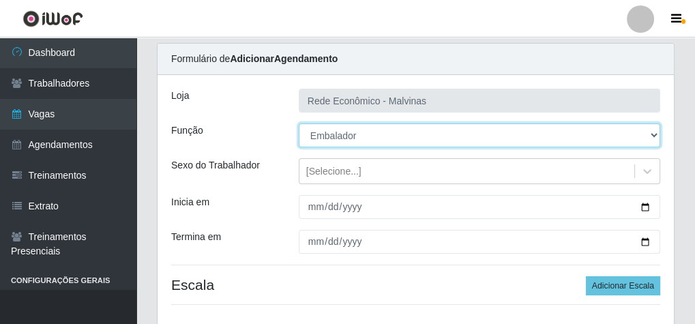
scroll to position [55, 0]
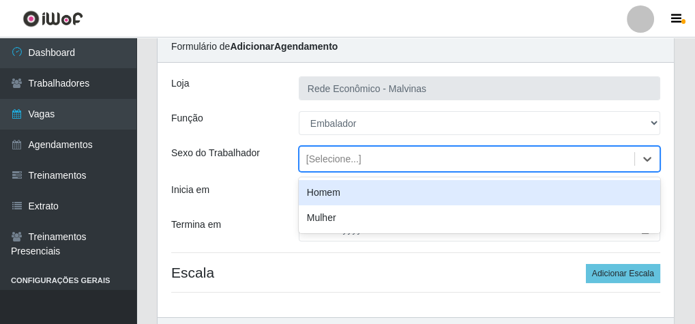
click at [339, 161] on div "[Selecione...]" at bounding box center [333, 159] width 55 height 14
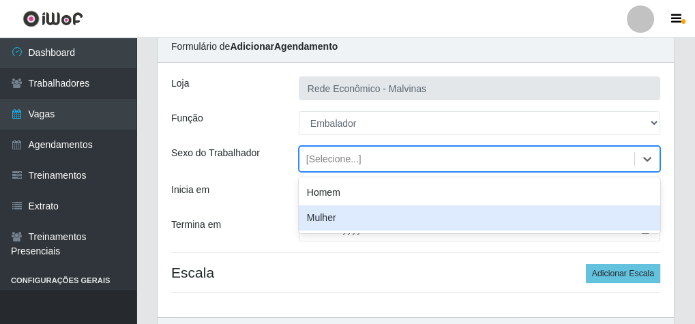
click at [341, 217] on div "Mulher" at bounding box center [479, 217] width 361 height 25
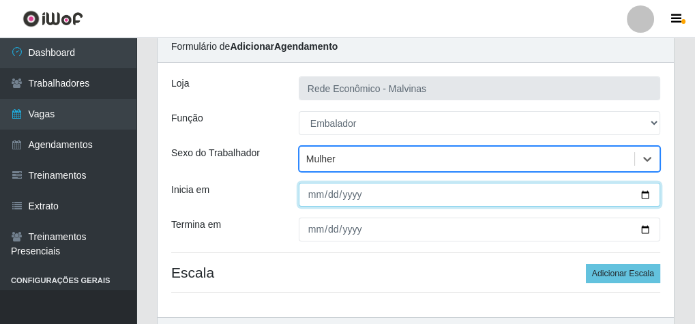
click at [316, 194] on input "Inicia em" at bounding box center [479, 195] width 361 height 24
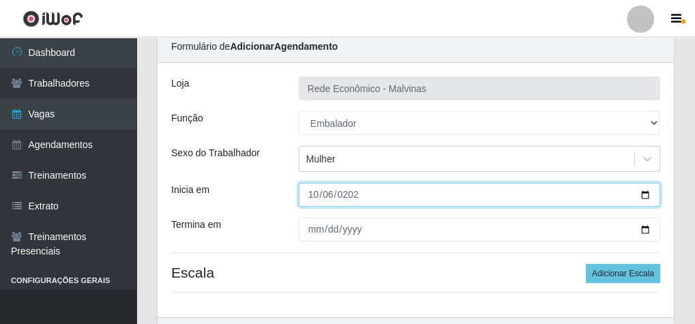
type input "[DATE]"
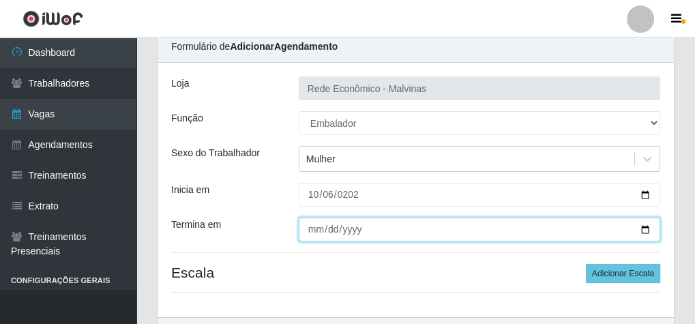
click at [314, 235] on input "Termina em" at bounding box center [479, 229] width 361 height 24
type input "[DATE]"
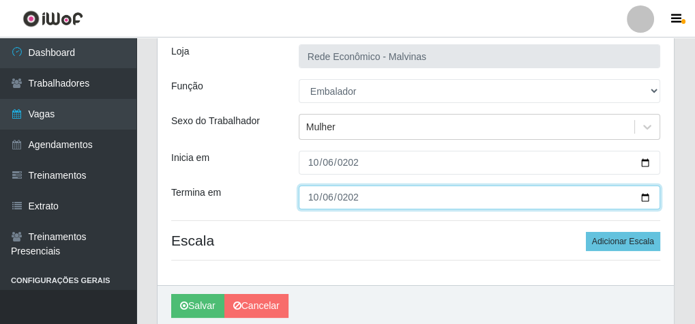
scroll to position [138, 0]
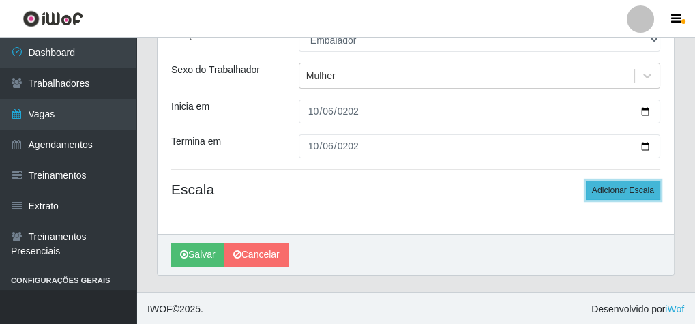
click at [645, 191] on button "Adicionar Escala" at bounding box center [623, 190] width 74 height 19
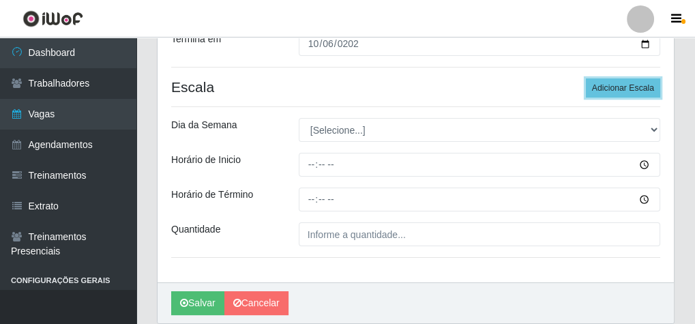
scroll to position [247, 0]
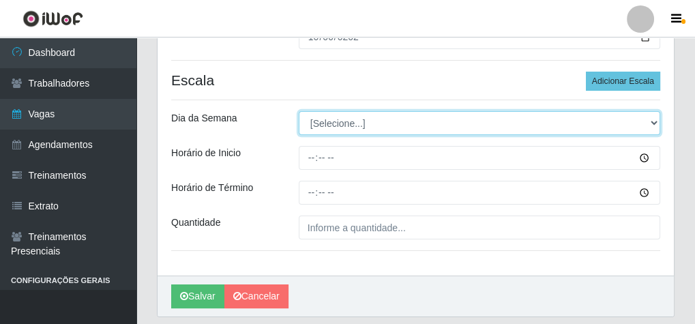
click at [333, 127] on select "[Selecione...] Segunda Terça Quarta Quinta Sexta Sábado Domingo" at bounding box center [479, 123] width 361 height 24
select select "1"
click at [299, 111] on select "[Selecione...] Segunda Terça Quarta Quinta Sexta Sábado Domingo" at bounding box center [479, 123] width 361 height 24
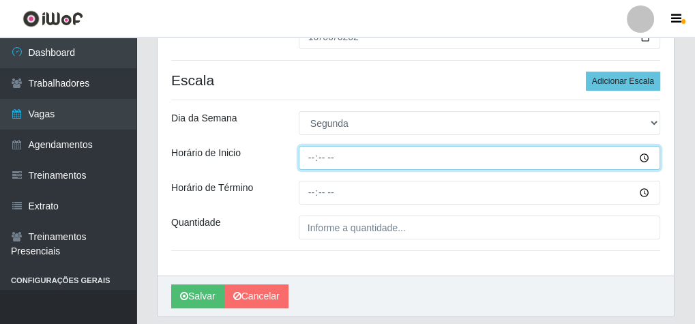
click at [311, 159] on input "Horário de Inicio" at bounding box center [479, 158] width 361 height 24
type input "16:00"
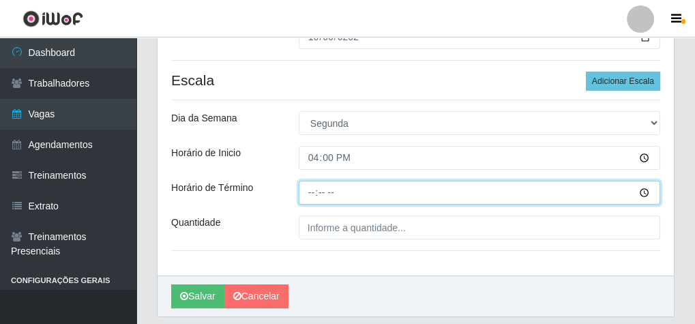
click at [307, 195] on input "Horário de Término" at bounding box center [479, 193] width 361 height 24
type input "20:10"
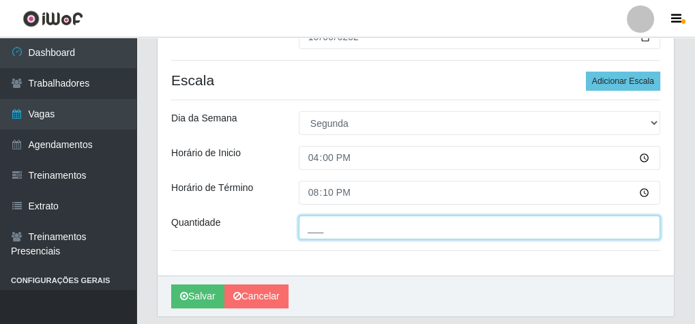
click at [311, 229] on input "___" at bounding box center [479, 227] width 361 height 24
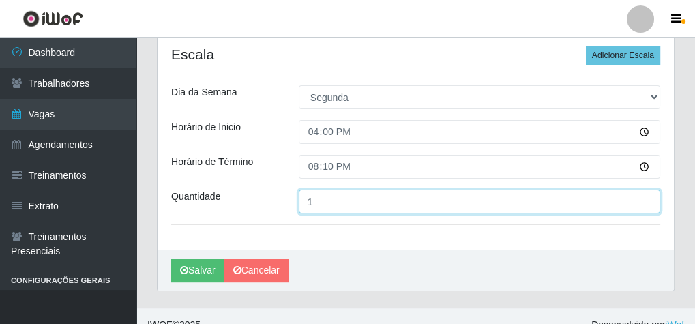
scroll to position [288, 0]
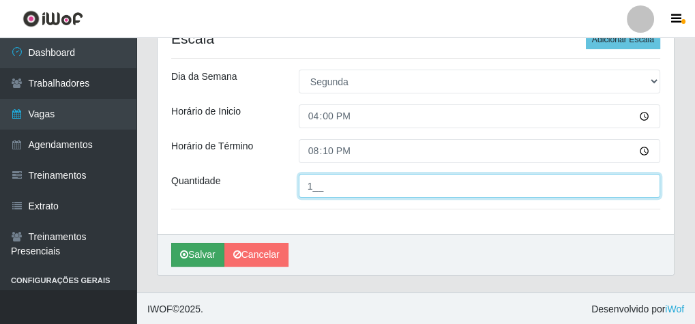
type input "1__"
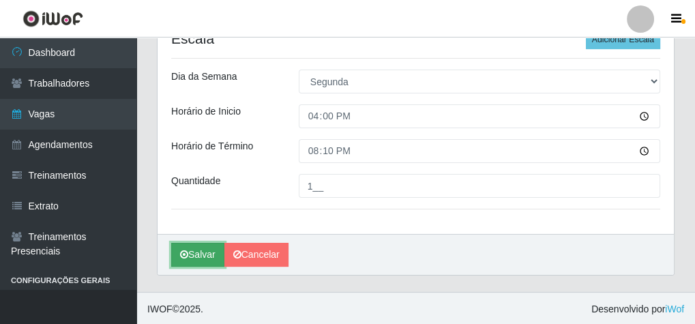
click at [194, 254] on button "Salvar" at bounding box center [197, 255] width 53 height 24
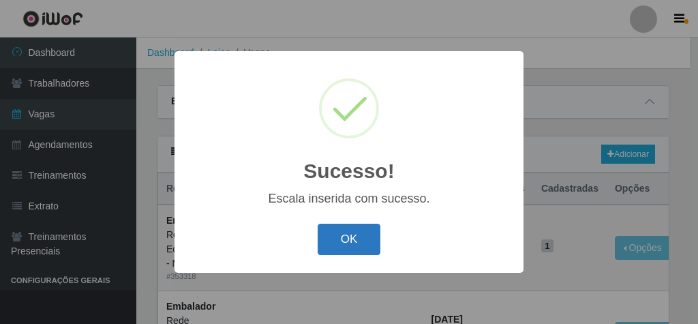
click at [351, 242] on button "OK" at bounding box center [349, 240] width 63 height 32
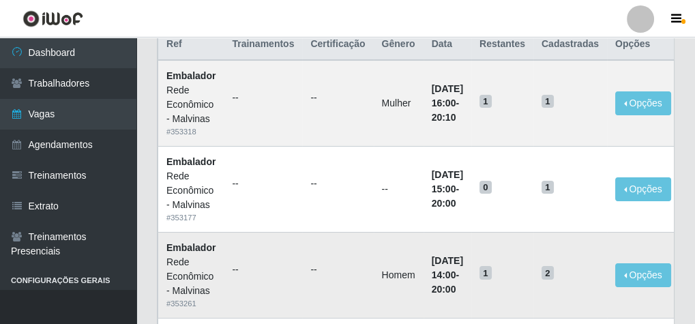
scroll to position [164, 0]
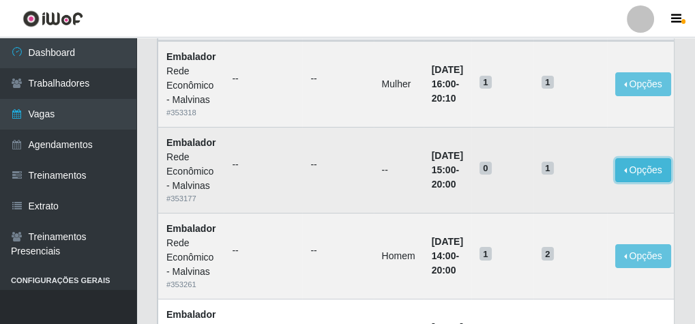
click at [650, 165] on button "Opções" at bounding box center [643, 170] width 56 height 24
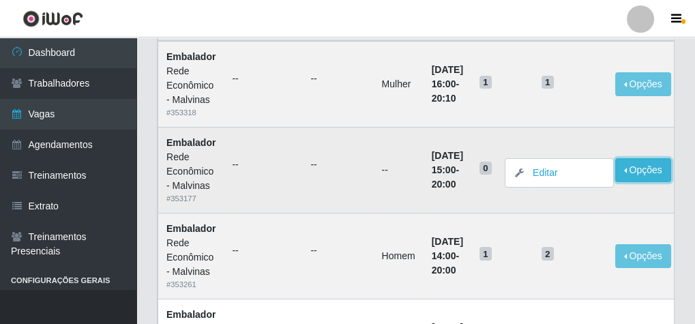
click at [650, 165] on button "Opções" at bounding box center [643, 170] width 56 height 24
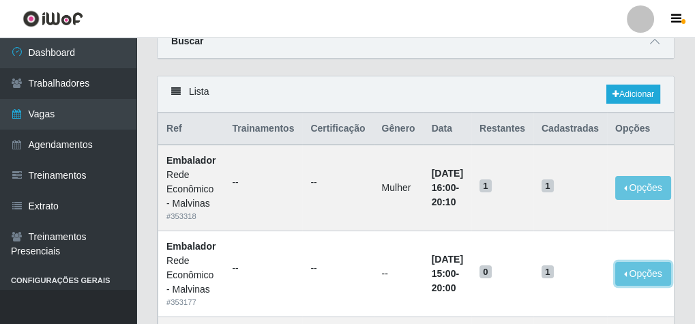
scroll to position [55, 0]
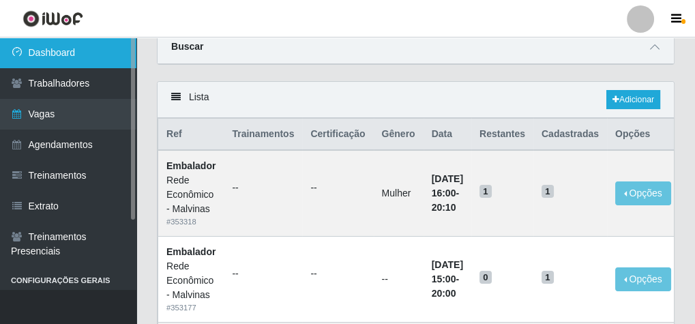
click at [66, 57] on link "Dashboard" at bounding box center [68, 52] width 136 height 31
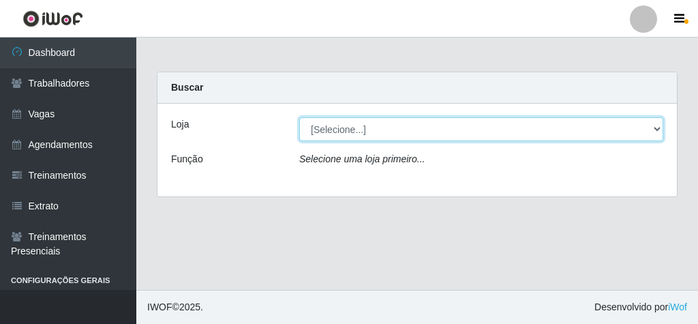
click at [329, 123] on select "[Selecione...] Rede Econômico - Malvinas Rede Econômico - Prata" at bounding box center [481, 129] width 364 height 24
select select "194"
click at [299, 117] on select "[Selecione...] Rede Econômico - Malvinas Rede Econômico - Prata" at bounding box center [481, 129] width 364 height 24
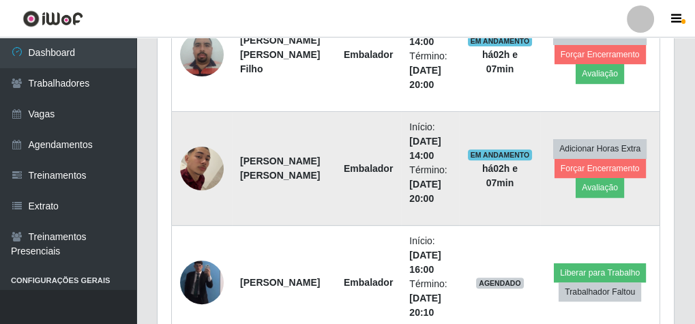
scroll to position [676, 0]
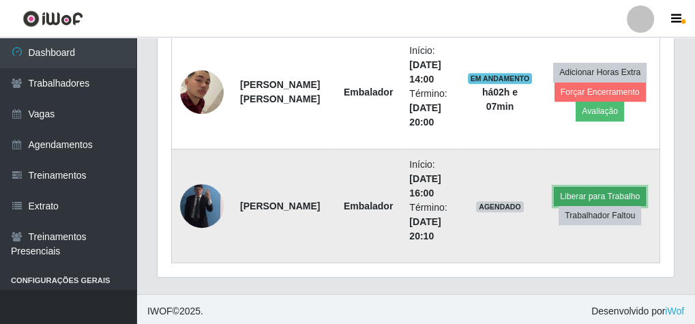
click at [627, 189] on button "Liberar para Trabalho" at bounding box center [599, 196] width 92 height 19
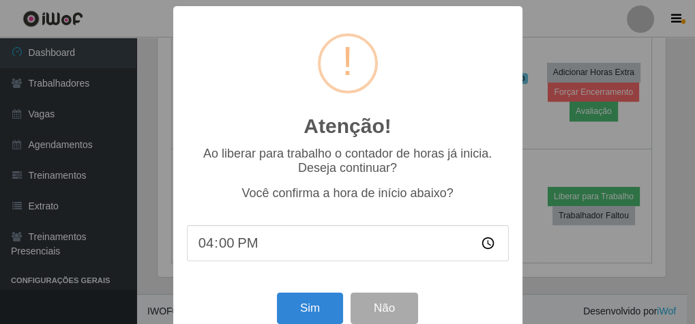
scroll to position [282, 511]
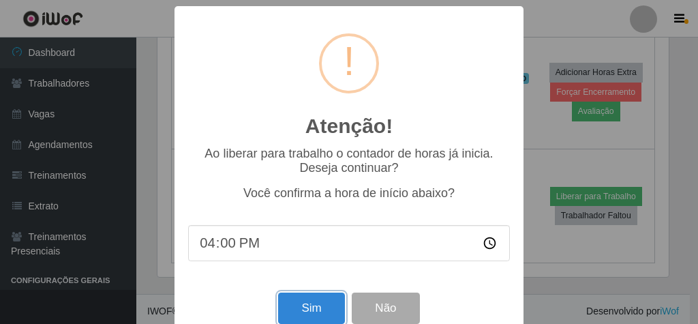
click at [311, 319] on button "Sim" at bounding box center [311, 308] width 66 height 32
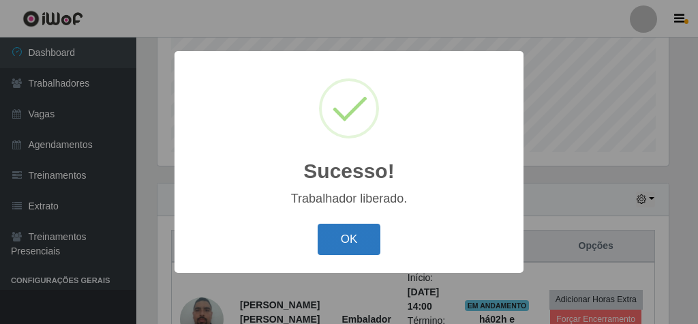
click at [359, 236] on button "OK" at bounding box center [349, 240] width 63 height 32
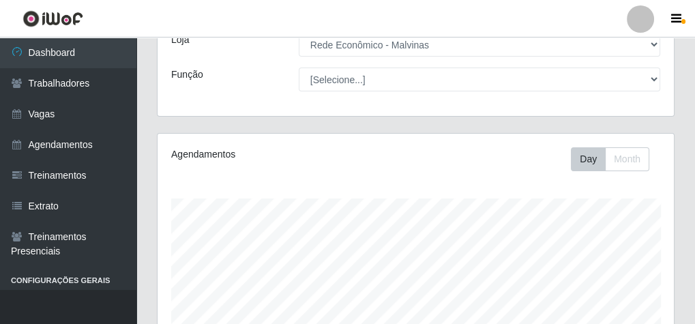
scroll to position [0, 0]
